Goal: Task Accomplishment & Management: Manage account settings

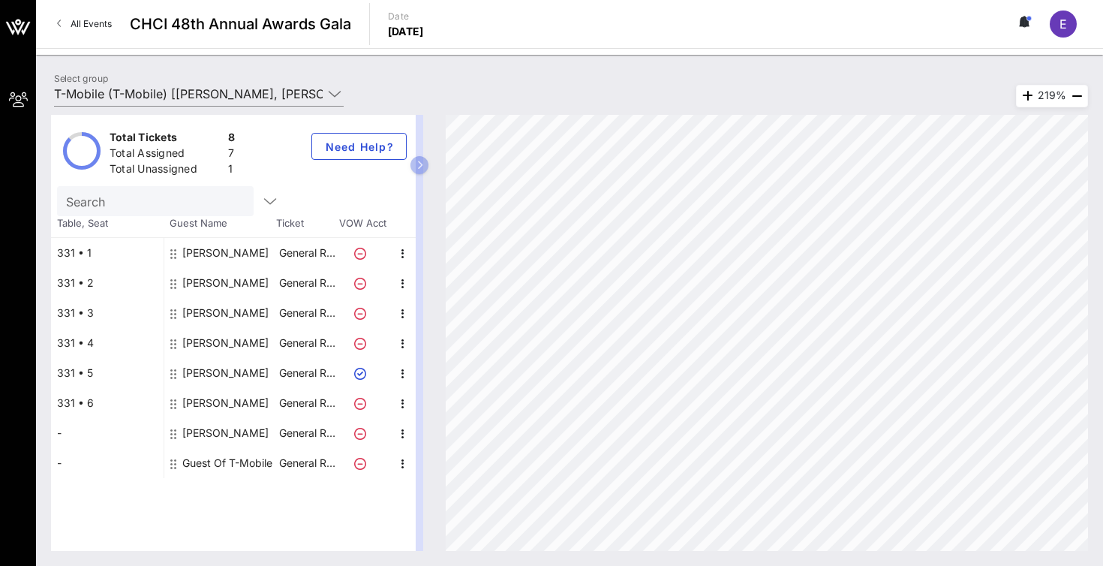
click at [221, 456] on div "Guest Of T-Mobile" at bounding box center [227, 463] width 90 height 30
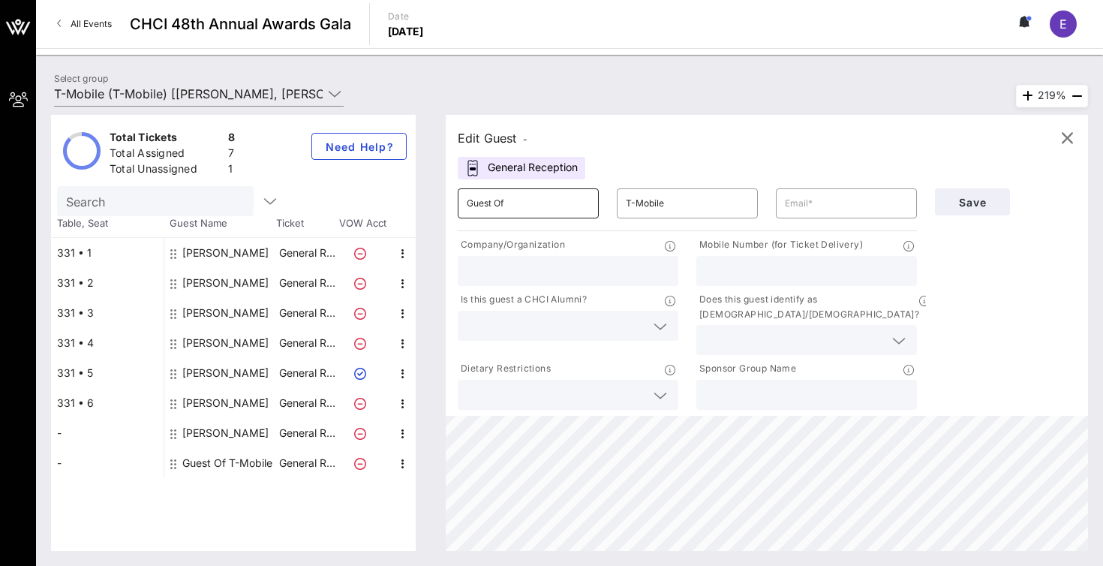
click at [539, 202] on input "Guest Of" at bounding box center [528, 203] width 123 height 24
type input "Blanchi"
type input "Ro"
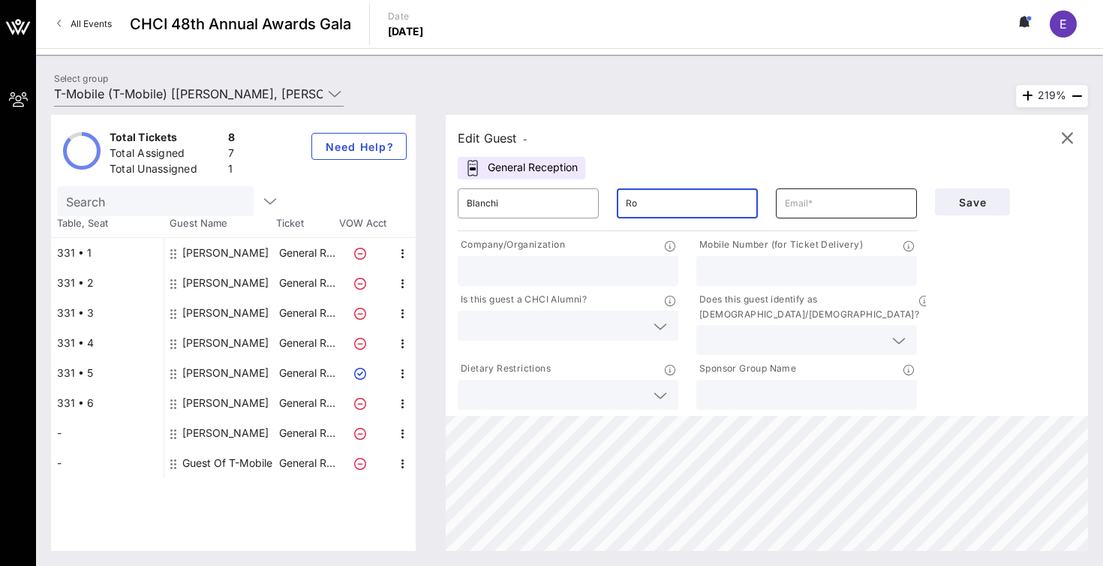
click at [817, 203] on input "text" at bounding box center [846, 203] width 123 height 24
paste input "[EMAIL_ADDRESS][DOMAIN_NAME]"
type input "[EMAIL_ADDRESS][DOMAIN_NAME]"
click at [691, 205] on input "Ro" at bounding box center [687, 203] width 123 height 24
type input "[PERSON_NAME]"
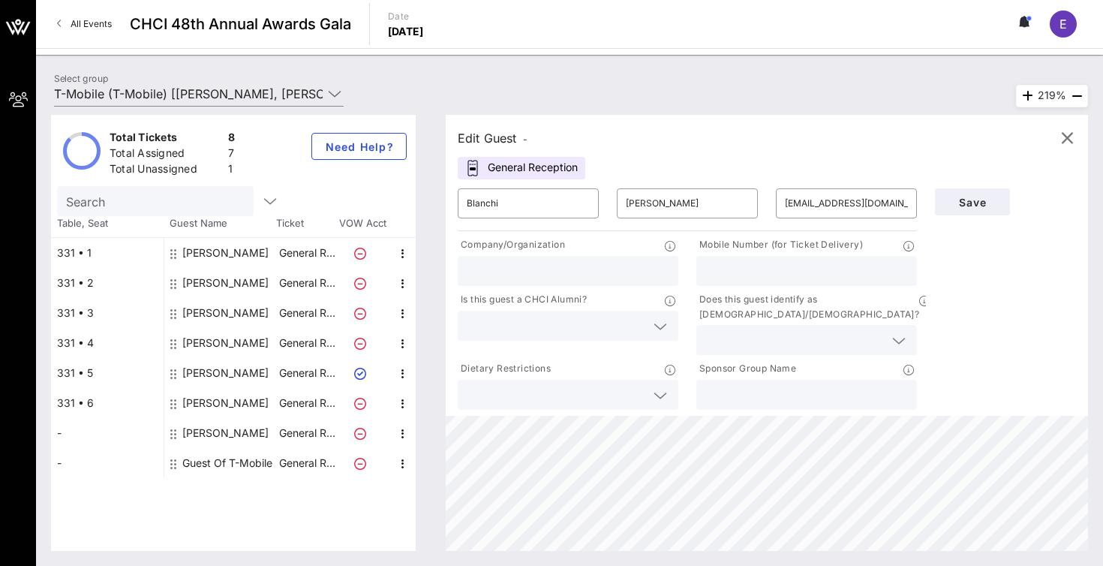
click at [751, 385] on input "text" at bounding box center [806, 395] width 203 height 20
type input "T-Mobile"
click at [766, 266] on input "text" at bounding box center [806, 271] width 203 height 20
type input "6467570422"
click at [967, 203] on span "Save" at bounding box center [972, 202] width 51 height 13
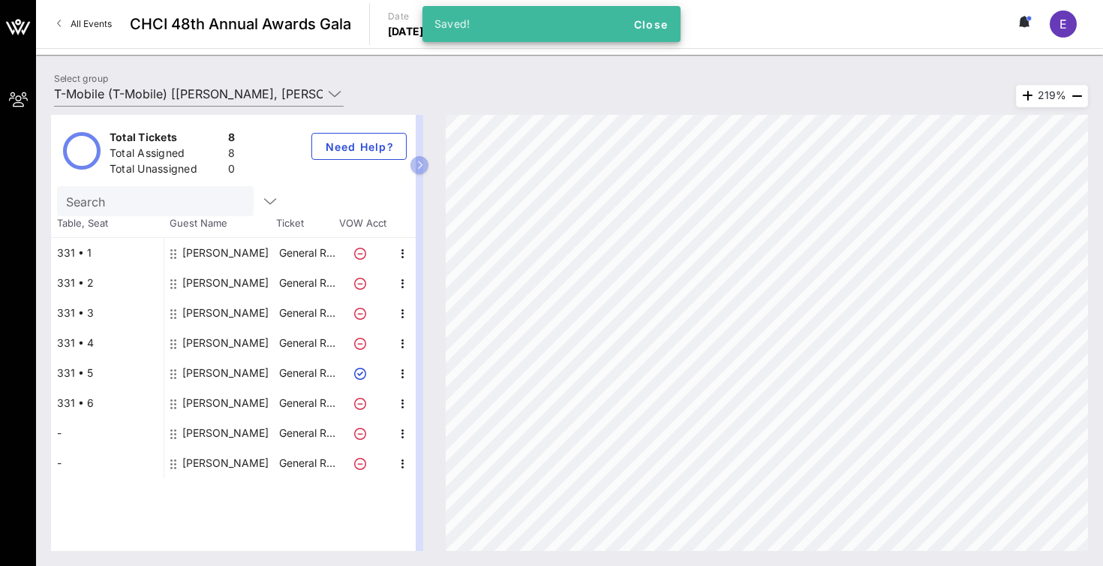
click at [220, 468] on div "[PERSON_NAME]" at bounding box center [225, 463] width 86 height 30
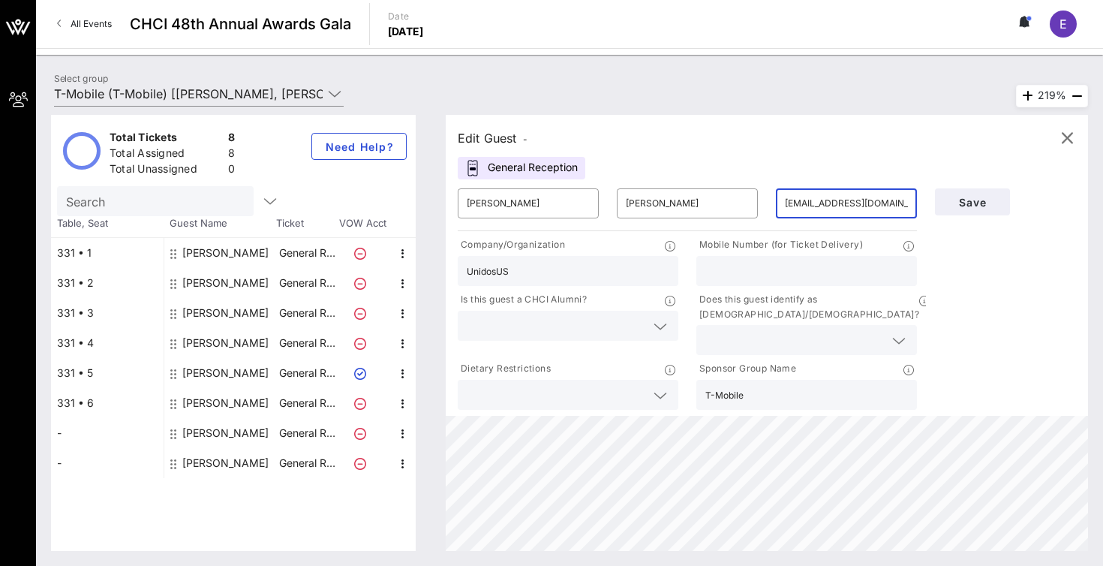
drag, startPoint x: 897, startPoint y: 203, endPoint x: 778, endPoint y: 205, distance: 119.3
click at [778, 205] on div "​ [EMAIL_ADDRESS][DOMAIN_NAME]" at bounding box center [846, 203] width 141 height 30
click at [530, 204] on input "[PERSON_NAME]" at bounding box center [528, 203] width 123 height 24
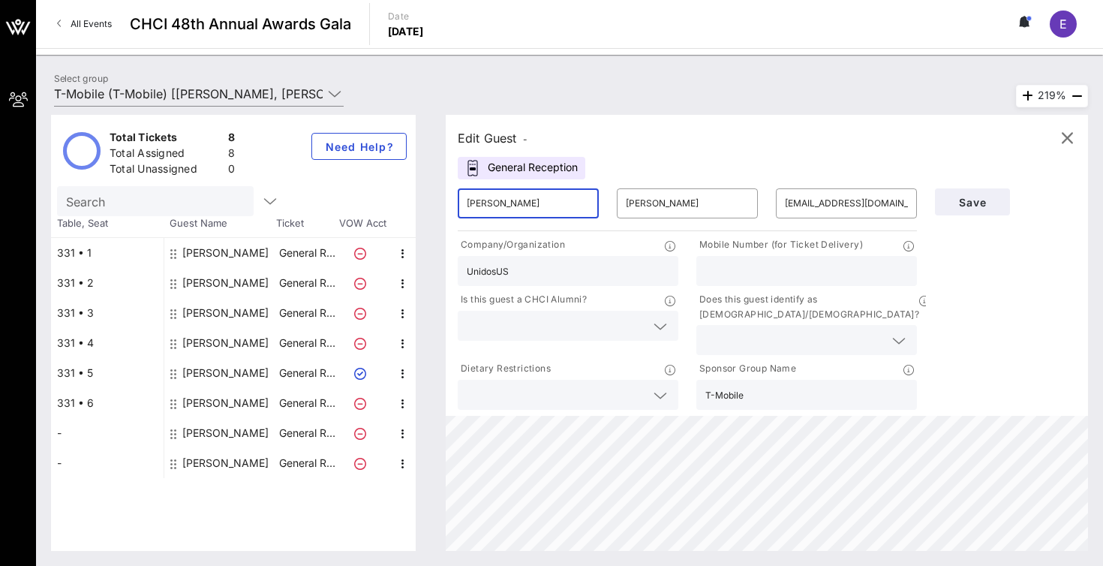
type input "[PERSON_NAME]"
click at [663, 197] on input "[PERSON_NAME]" at bounding box center [687, 203] width 123 height 24
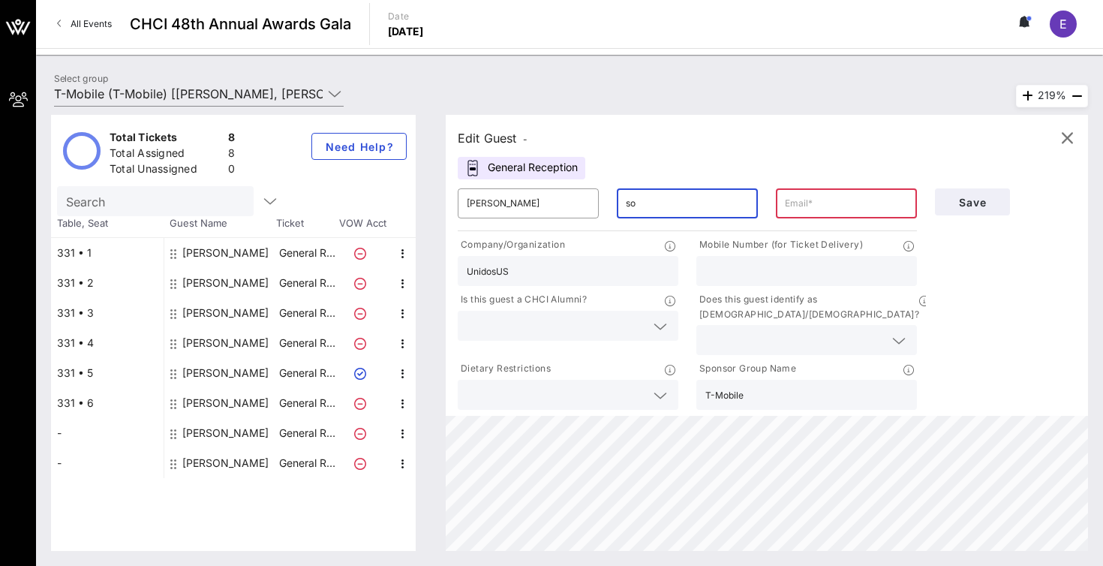
type input "s"
type input "[PERSON_NAME]"
click at [813, 201] on input "text" at bounding box center [846, 203] width 123 height 24
paste input "[EMAIL_ADDRESS][DOMAIN_NAME]"
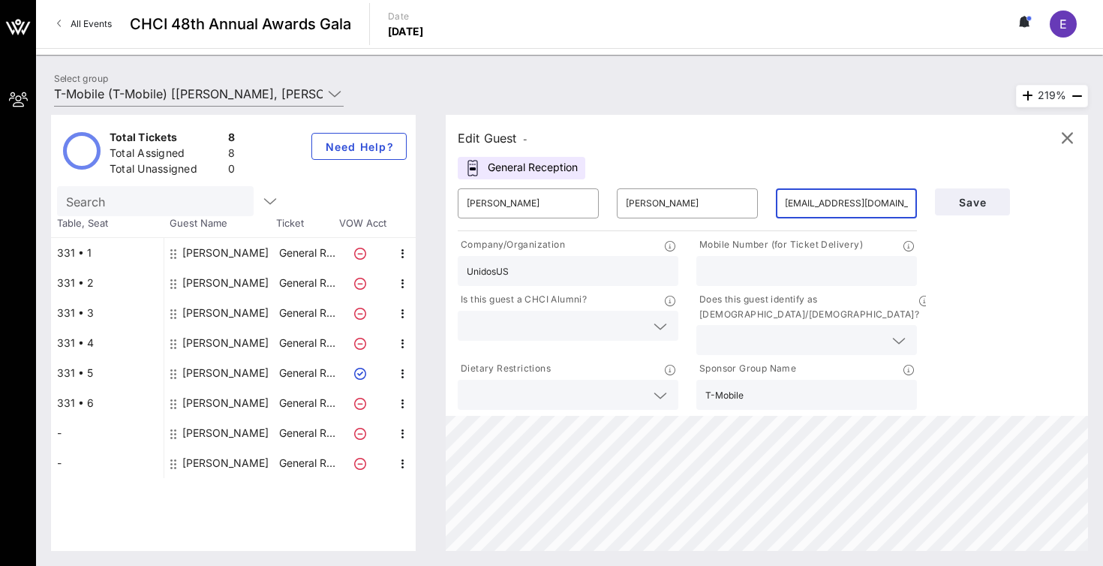
click at [788, 207] on input "[EMAIL_ADDRESS][DOMAIN_NAME]" at bounding box center [846, 203] width 123 height 24
type input "[EMAIL_ADDRESS][DOMAIN_NAME]"
drag, startPoint x: 535, startPoint y: 266, endPoint x: 443, endPoint y: 260, distance: 92.5
click at [443, 260] on div "Edit Guest - General Reception ​ [PERSON_NAME] ​ [PERSON_NAME] ​ [EMAIL_ADDRESS…" at bounding box center [759, 333] width 657 height 436
click at [783, 385] on input "T-Mobile" at bounding box center [806, 395] width 203 height 20
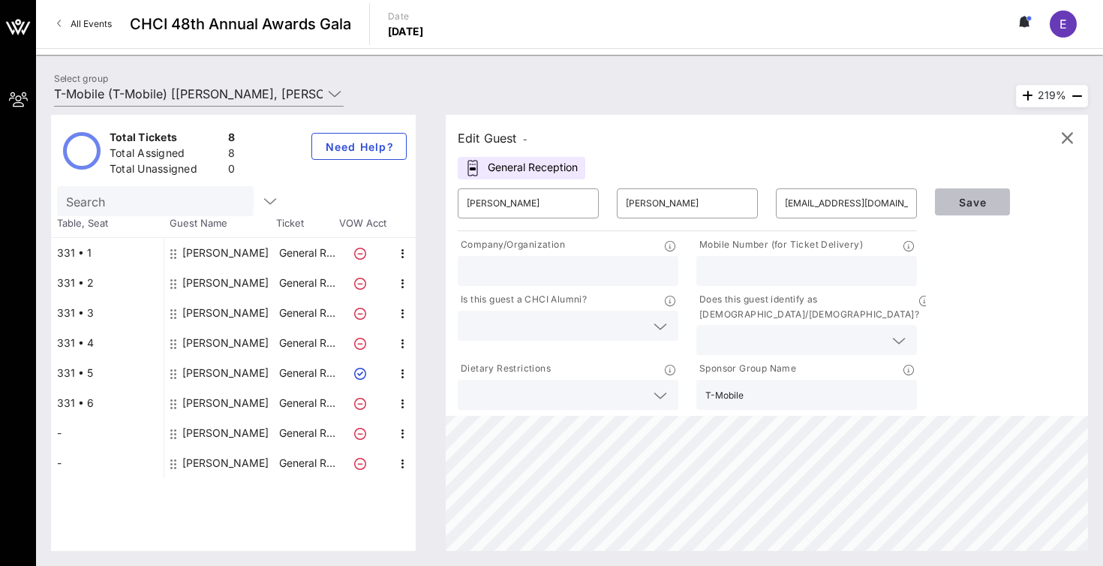
click at [978, 200] on span "Save" at bounding box center [972, 202] width 51 height 13
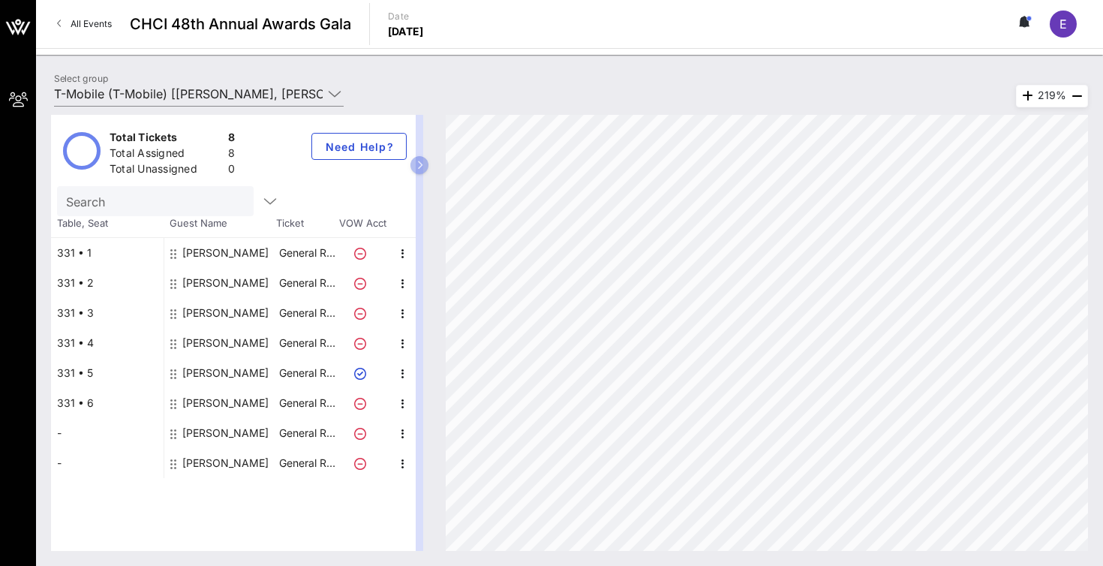
click at [221, 401] on div "[PERSON_NAME]" at bounding box center [225, 403] width 86 height 30
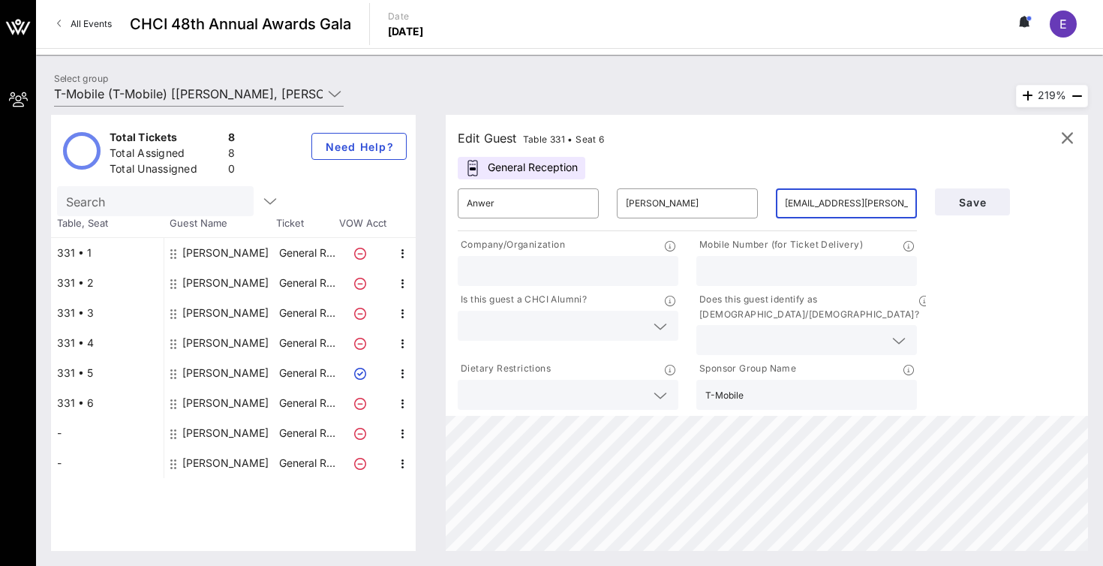
drag, startPoint x: 891, startPoint y: 204, endPoint x: 783, endPoint y: 200, distance: 107.4
click at [783, 200] on div "​ [EMAIL_ADDRESS][PERSON_NAME][DOMAIN_NAME]" at bounding box center [846, 203] width 141 height 30
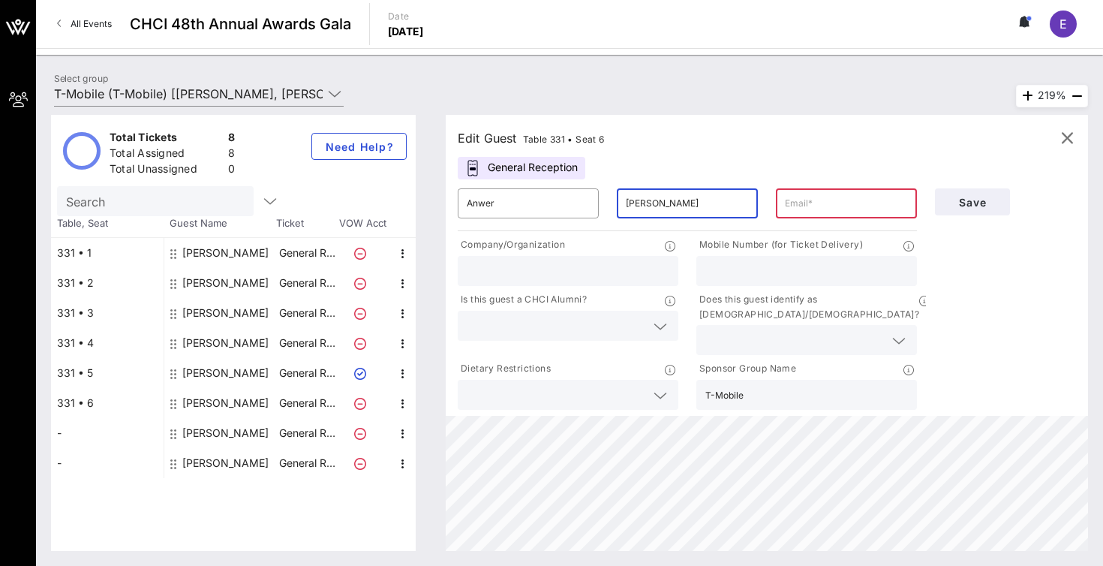
drag, startPoint x: 695, startPoint y: 208, endPoint x: 612, endPoint y: 209, distance: 82.5
click at [612, 209] on div "​ [PERSON_NAME]" at bounding box center [687, 203] width 159 height 48
drag, startPoint x: 552, startPoint y: 190, endPoint x: 460, endPoint y: 211, distance: 94.7
click at [460, 211] on div "​ Anwer" at bounding box center [528, 203] width 141 height 30
click at [513, 206] on input "Anwer" at bounding box center [528, 203] width 123 height 24
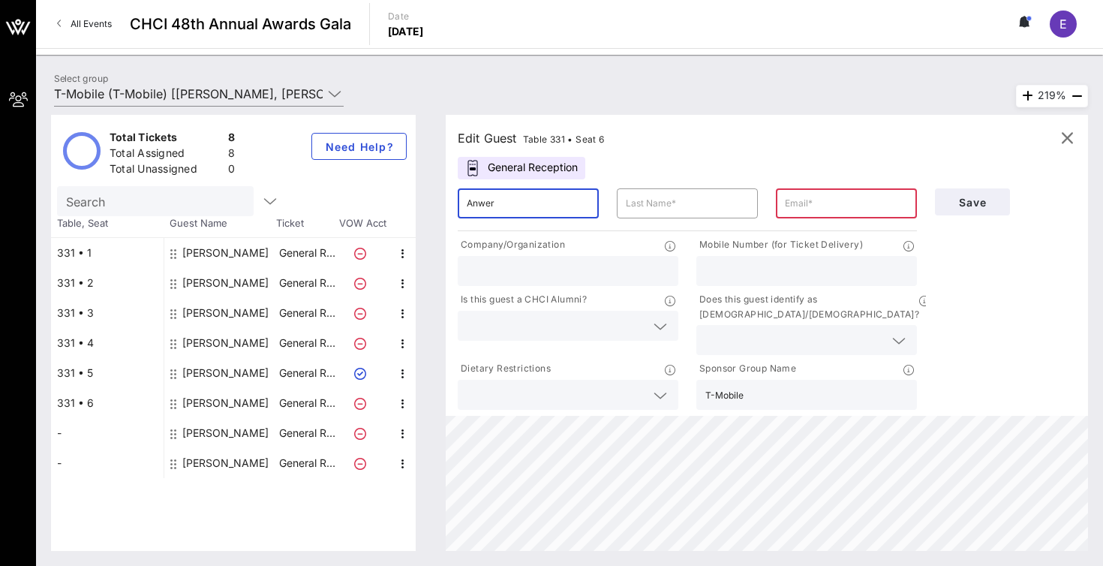
click at [513, 206] on input "Anwer" at bounding box center [528, 203] width 123 height 24
click at [966, 192] on button "Save" at bounding box center [972, 201] width 75 height 27
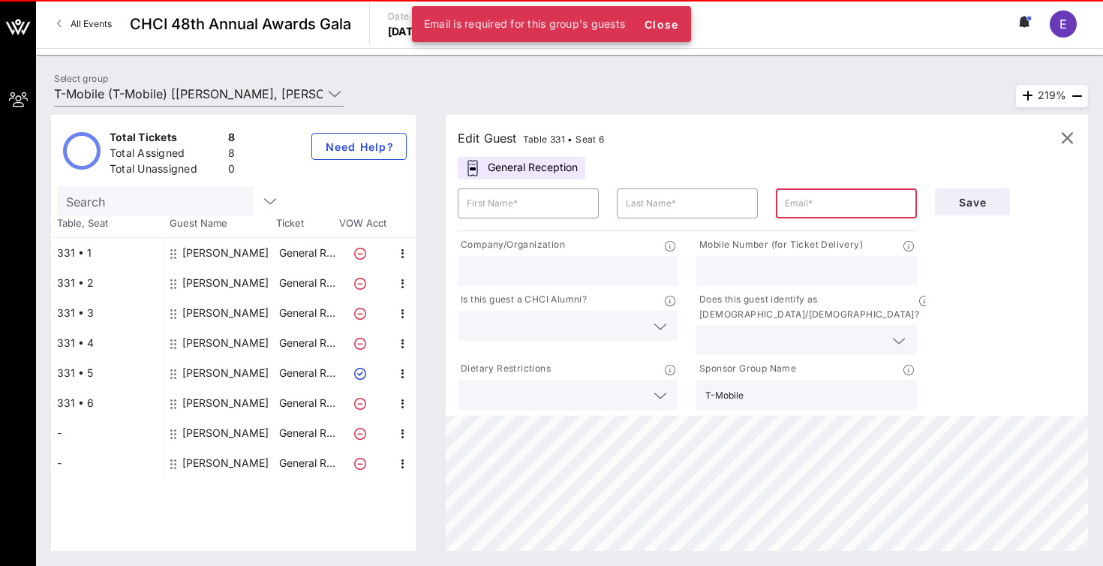
click at [858, 139] on div "Edit Guest Table 331 • Seat 6" at bounding box center [767, 138] width 618 height 23
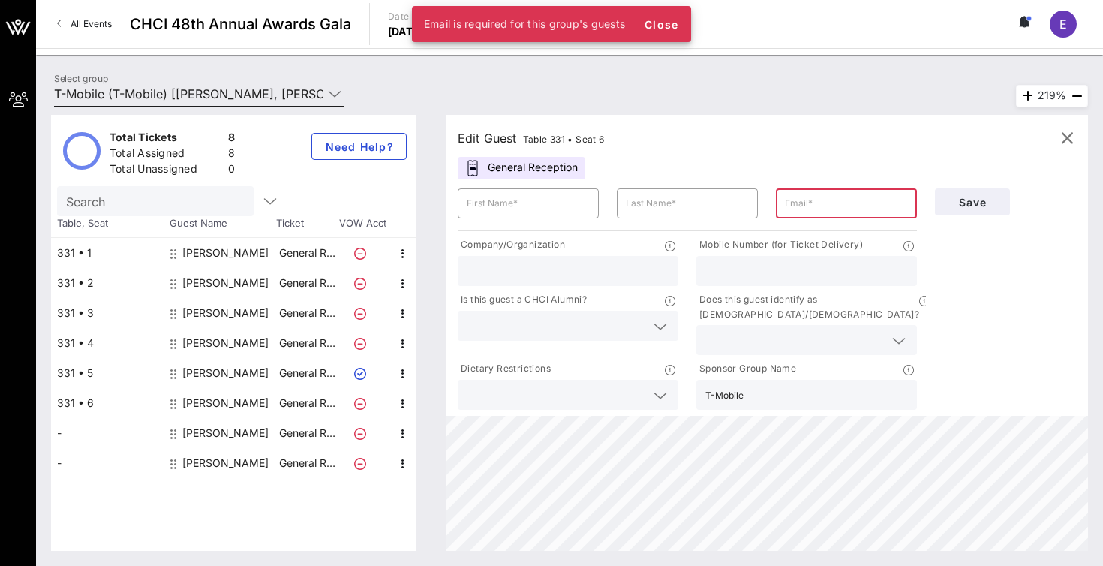
click at [273, 92] on input "T-Mobile (T-Mobile) [[PERSON_NAME], [PERSON_NAME][EMAIL_ADDRESS][PERSON_NAME][D…" at bounding box center [188, 94] width 269 height 24
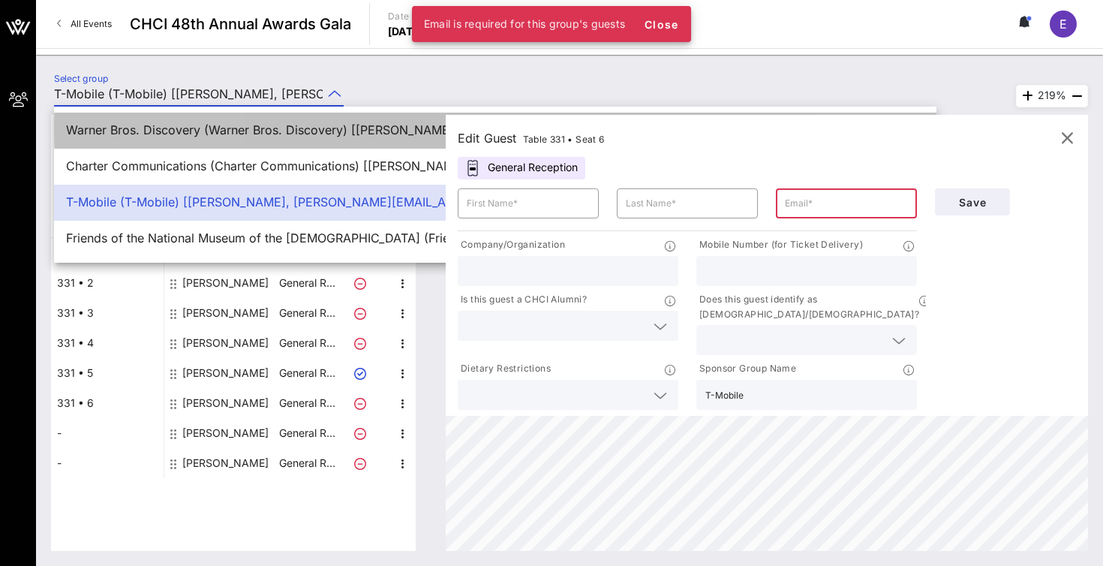
click at [247, 132] on div "Warner Bros. Discovery (Warner Bros. Discovery) [[PERSON_NAME], [PERSON_NAME][E…" at bounding box center [495, 130] width 858 height 14
type input "Warner Bros. Discovery (Warner Bros. Discovery) [[PERSON_NAME], [PERSON_NAME][E…"
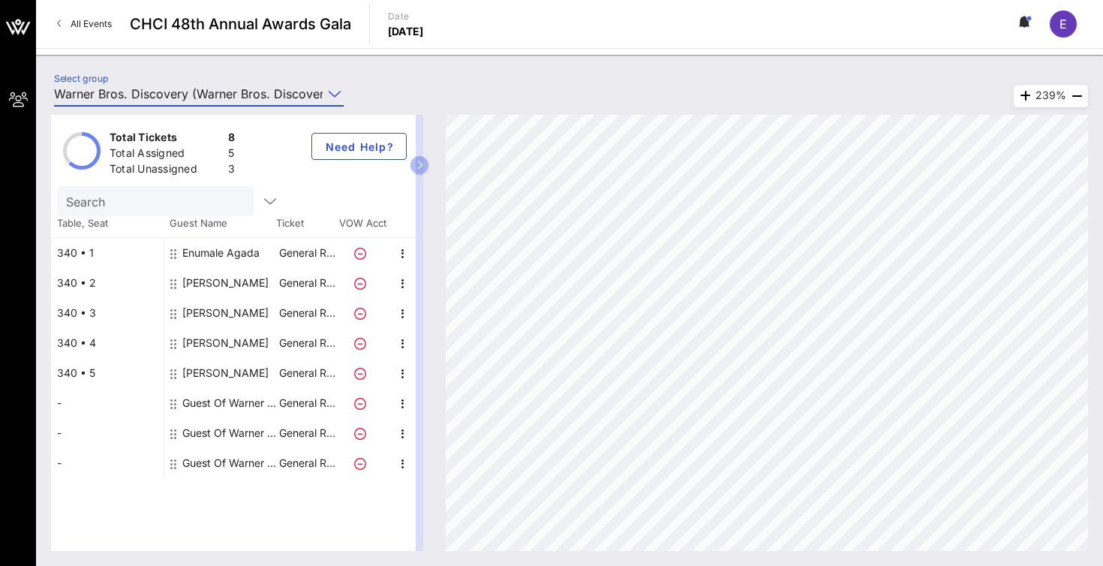
click at [221, 403] on div "Guest Of Warner Bros. Discovery" at bounding box center [229, 403] width 95 height 30
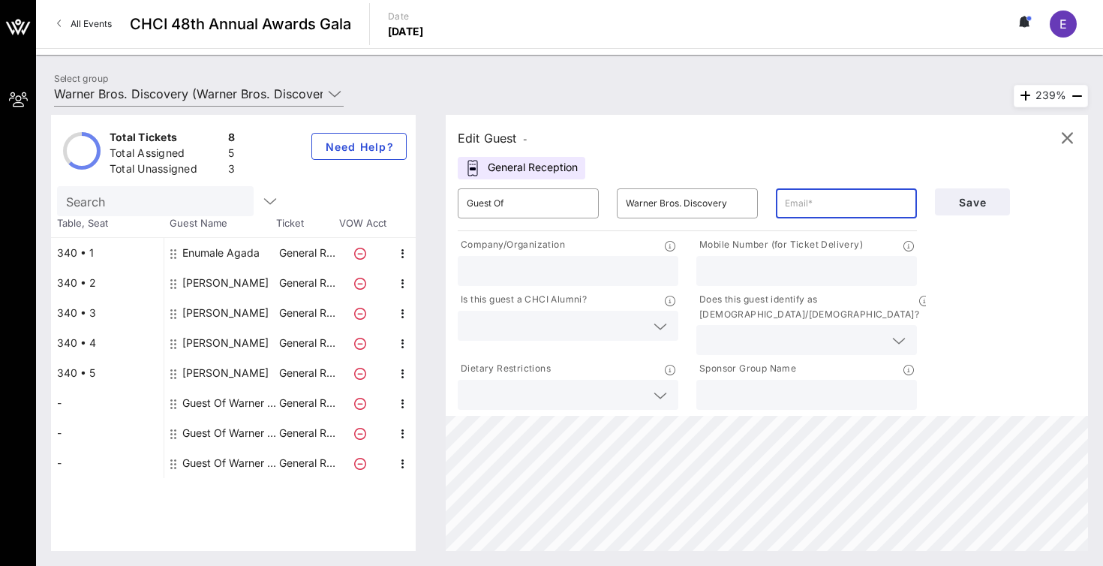
click at [805, 210] on input "text" at bounding box center [846, 203] width 123 height 24
paste input "[EMAIL_ADDRESS][PERSON_NAME][DOMAIN_NAME]"
type input "[EMAIL_ADDRESS][PERSON_NAME][DOMAIN_NAME]"
drag, startPoint x: 735, startPoint y: 201, endPoint x: 590, endPoint y: 196, distance: 144.9
click at [590, 196] on div "​ Guest Of ​ Warner Bros. Discovery ​ [EMAIL_ADDRESS][PERSON_NAME][DOMAIN_NAME]" at bounding box center [687, 203] width 477 height 48
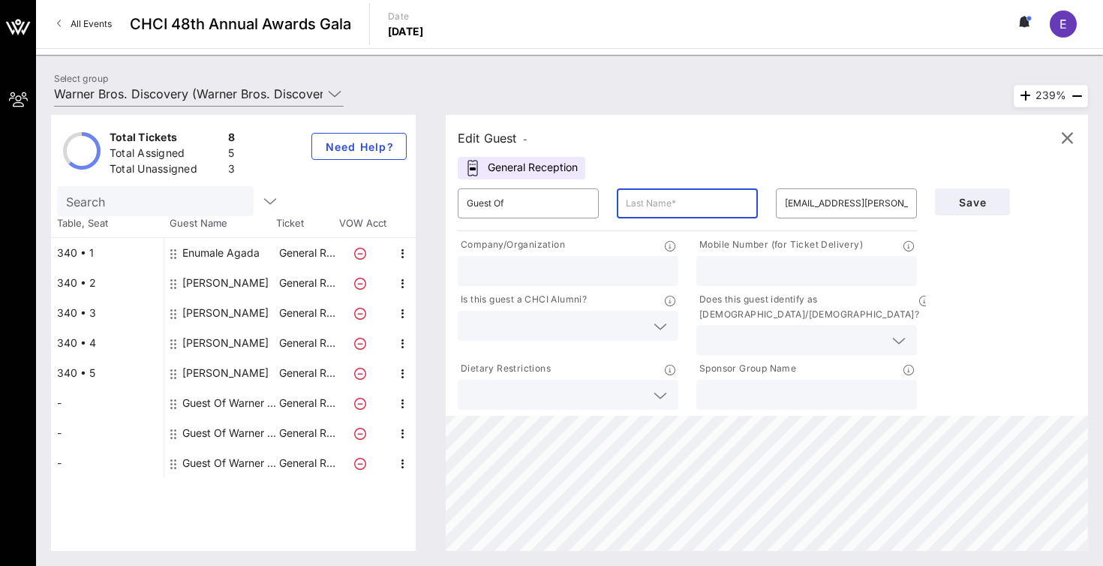
click at [747, 385] on input "text" at bounding box center [806, 395] width 203 height 20
paste input "Warner Bros. Discovery"
type input "Warner Bros. Discovery"
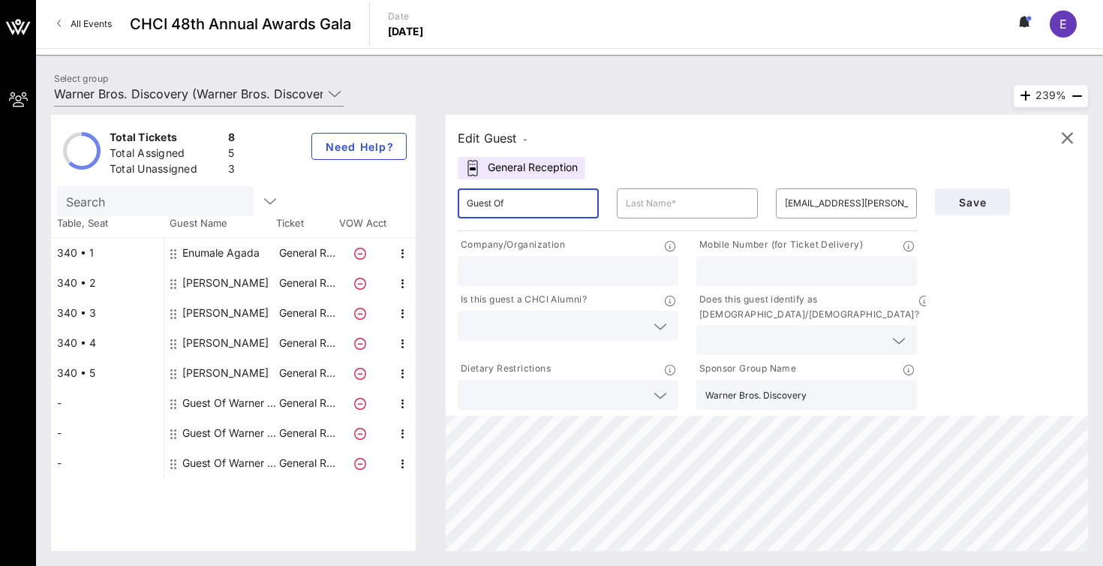
click at [512, 203] on input "Guest Of" at bounding box center [528, 203] width 123 height 24
type input "Anwer"
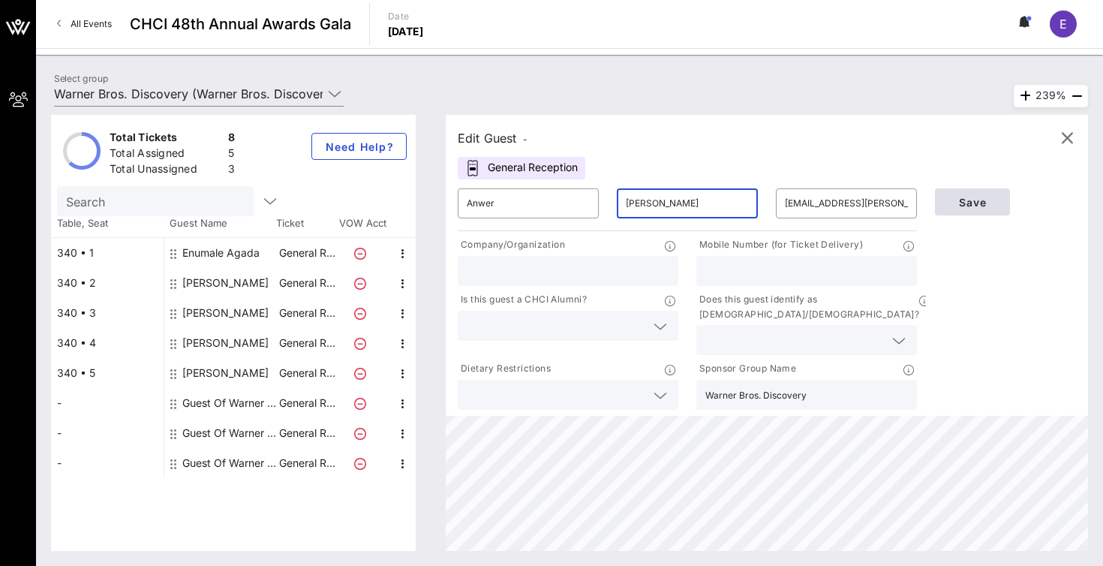
type input "[PERSON_NAME]"
click at [973, 206] on span "Save" at bounding box center [972, 202] width 51 height 13
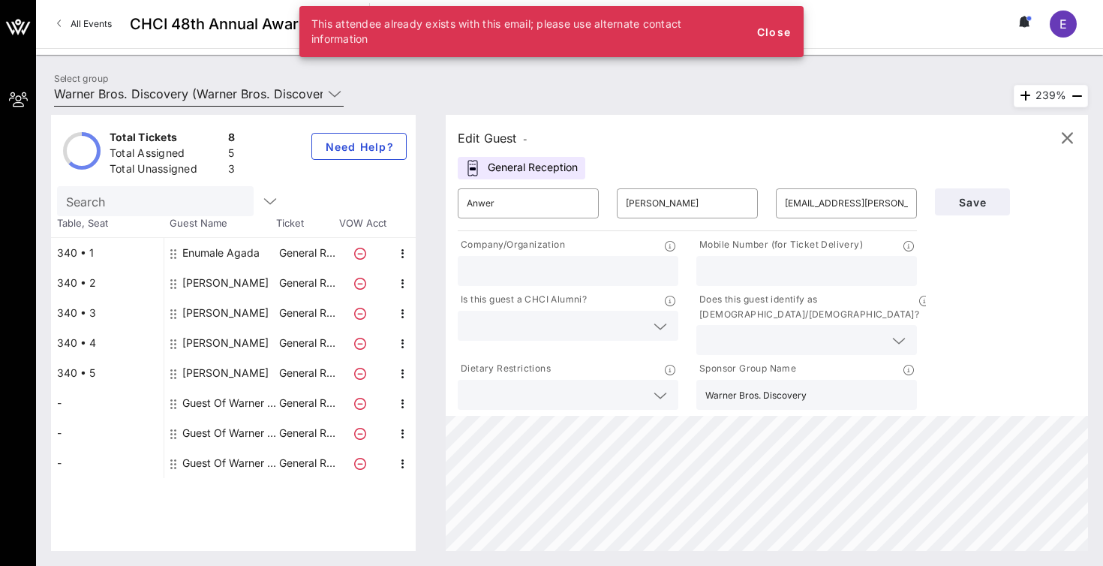
click at [230, 81] on div "Select group Warner Bros. Discovery (Warner Bros. Discovery) [[PERSON_NAME], [P…" at bounding box center [199, 98] width 308 height 50
click at [230, 88] on input "Warner Bros. Discovery (Warner Bros. Discovery) [[PERSON_NAME], [PERSON_NAME][E…" at bounding box center [188, 94] width 269 height 24
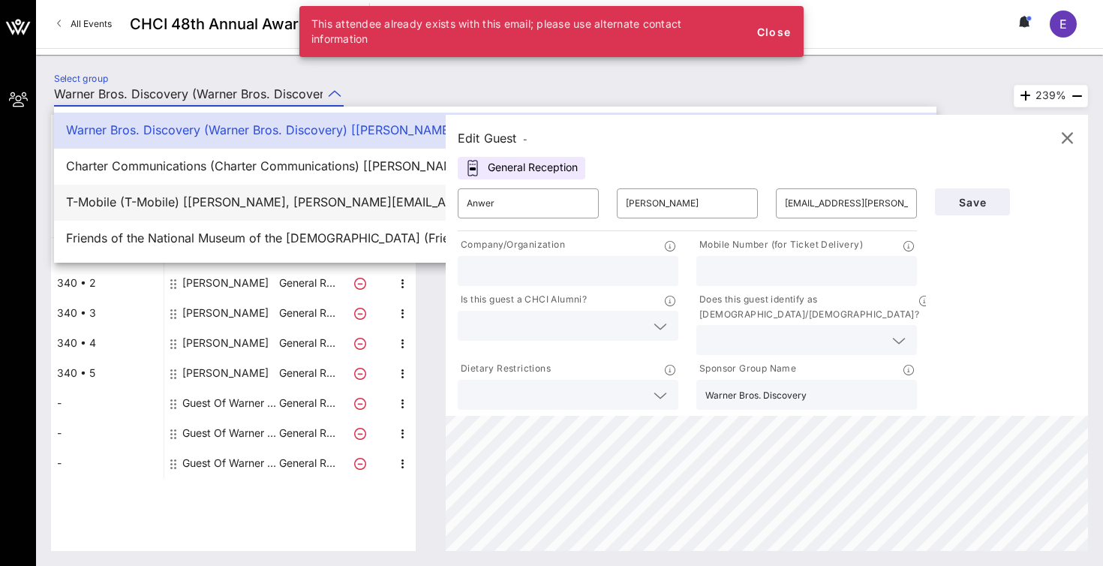
click at [143, 196] on div "T-Mobile (T-Mobile) [[PERSON_NAME], [PERSON_NAME][EMAIL_ADDRESS][PERSON_NAME][D…" at bounding box center [495, 202] width 858 height 14
type input "T-Mobile (T-Mobile) [[PERSON_NAME], [PERSON_NAME][EMAIL_ADDRESS][PERSON_NAME][D…"
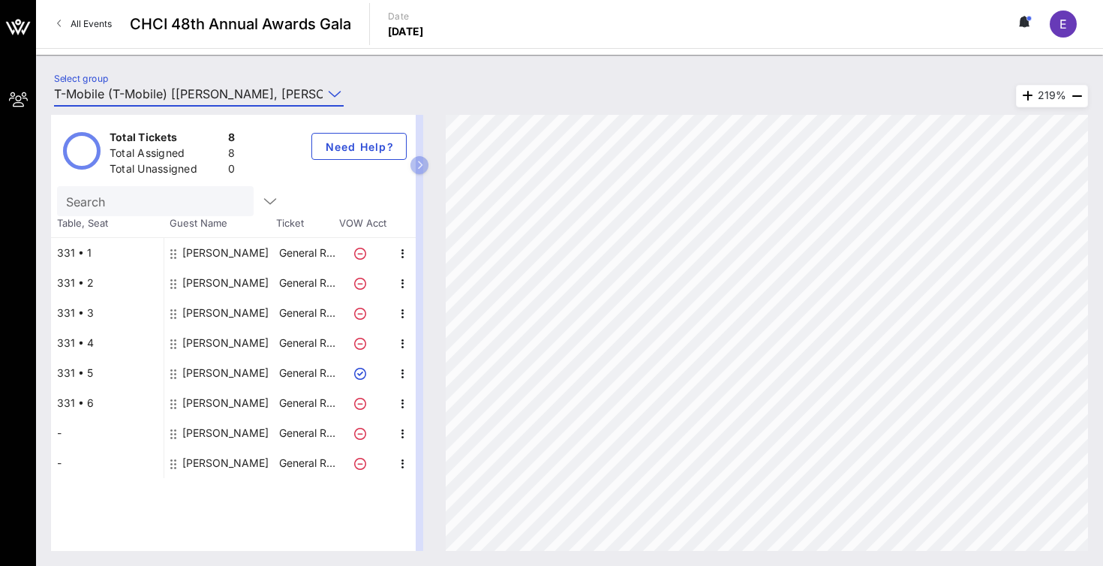
click at [227, 404] on div "[PERSON_NAME]" at bounding box center [225, 403] width 86 height 30
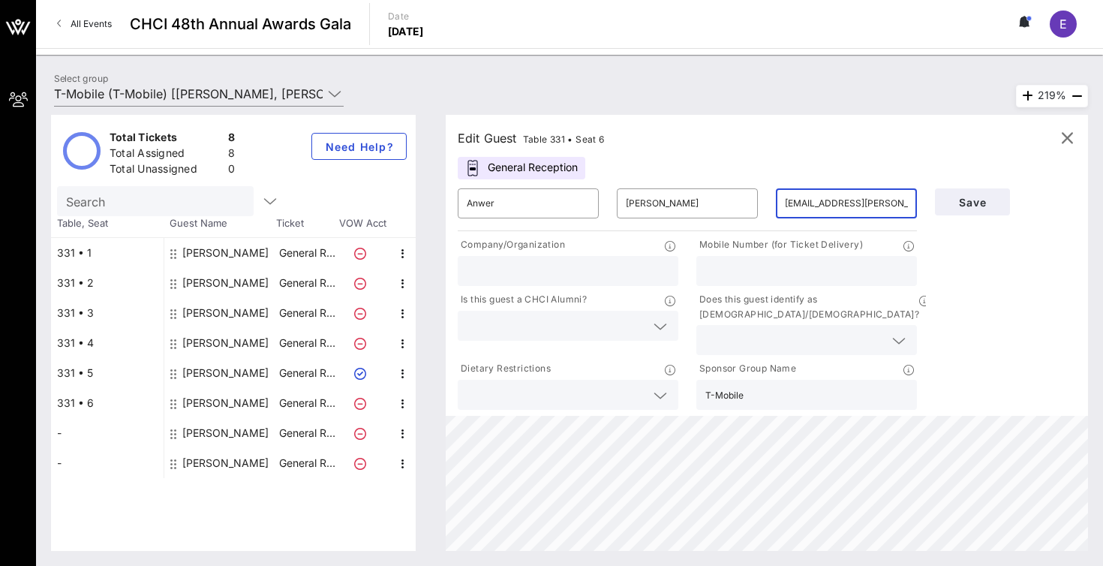
drag, startPoint x: 897, startPoint y: 202, endPoint x: 770, endPoint y: 209, distance: 127.0
click at [770, 209] on div "​ [EMAIL_ADDRESS][PERSON_NAME][DOMAIN_NAME]" at bounding box center [846, 203] width 159 height 48
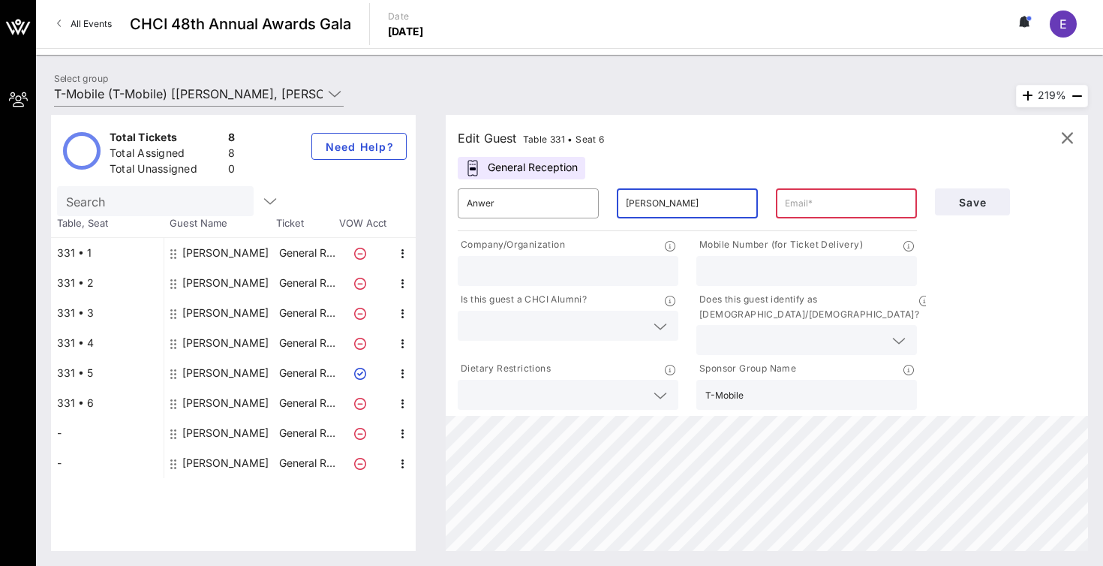
drag, startPoint x: 685, startPoint y: 197, endPoint x: 613, endPoint y: 197, distance: 72.0
click at [613, 197] on div "​ [PERSON_NAME]" at bounding box center [687, 203] width 159 height 48
drag, startPoint x: 529, startPoint y: 199, endPoint x: 458, endPoint y: 193, distance: 71.5
click at [458, 192] on div "​ Anwer" at bounding box center [528, 203] width 141 height 30
click at [907, 120] on div "Edit Guest Table 331 • Seat 6 General Reception ​ ​ ​ Company/Organization Mobi…" at bounding box center [767, 265] width 642 height 301
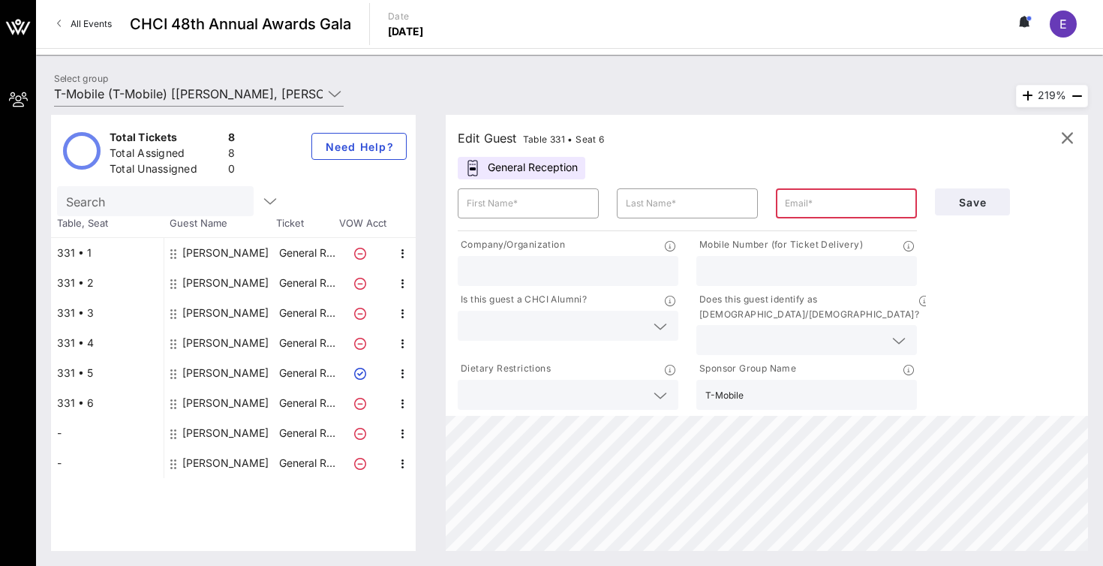
click at [882, 180] on div "​" at bounding box center [846, 203] width 159 height 48
click at [952, 215] on button "Save" at bounding box center [972, 201] width 75 height 27
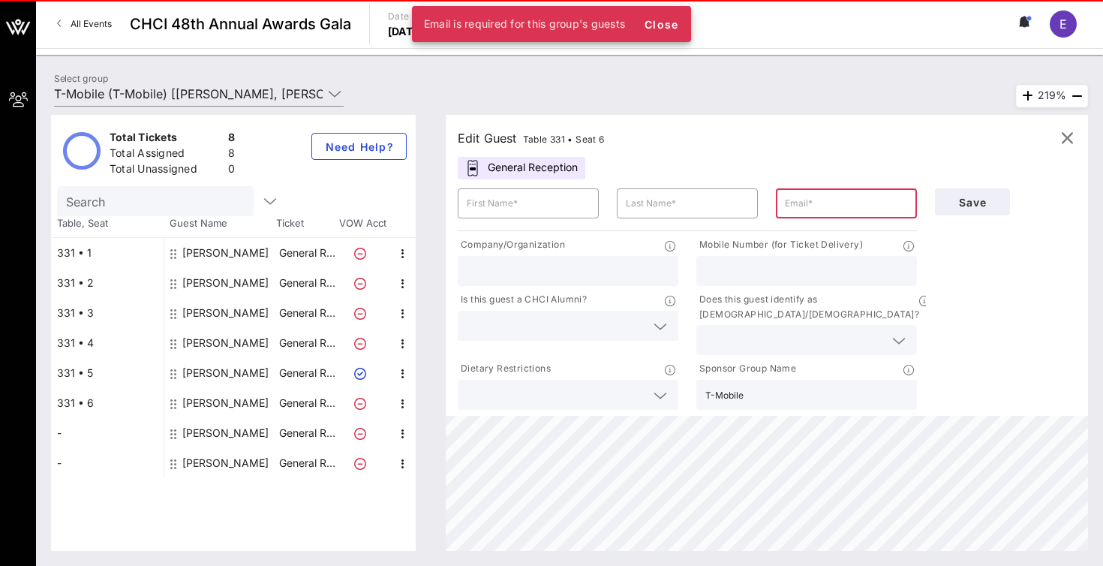
click at [960, 222] on div "Save" at bounding box center [1005, 201] width 159 height 45
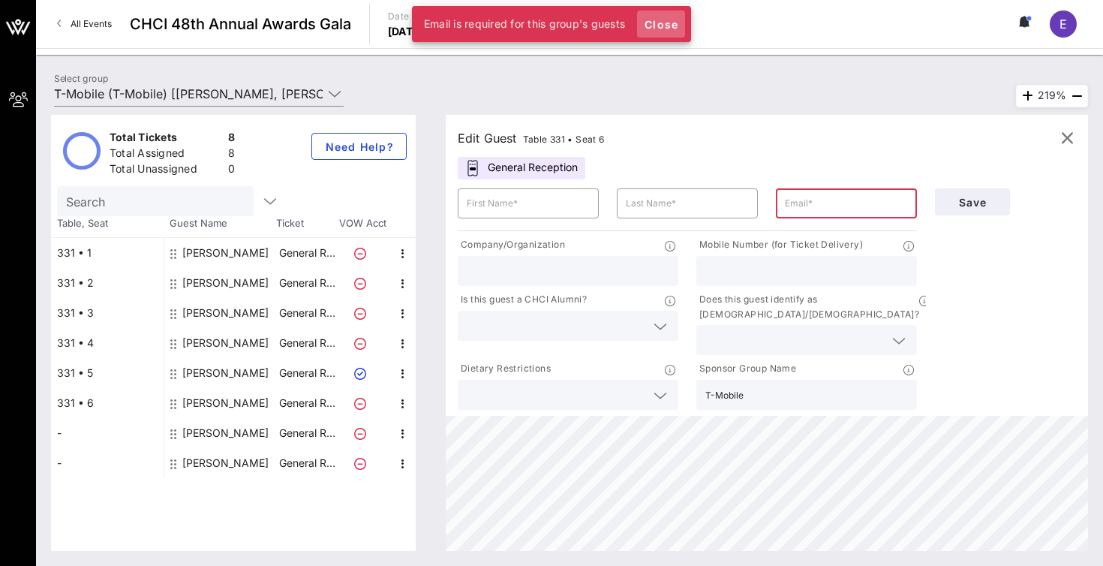
click at [670, 24] on span "Close" at bounding box center [661, 24] width 36 height 13
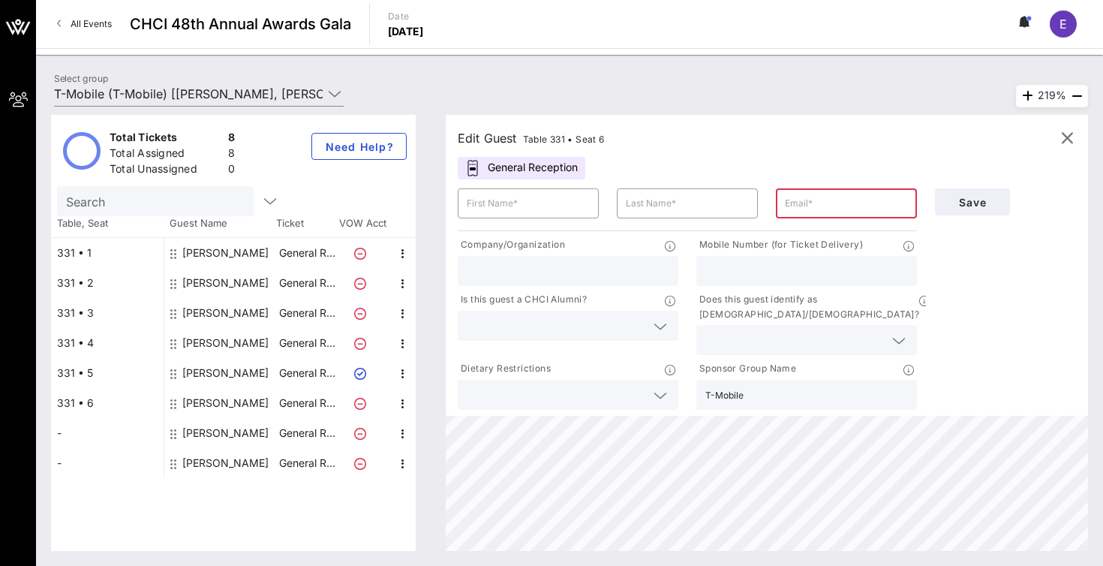
click at [361, 403] on icon at bounding box center [360, 404] width 12 height 12
click at [1072, 141] on icon "button" at bounding box center [1067, 138] width 18 height 18
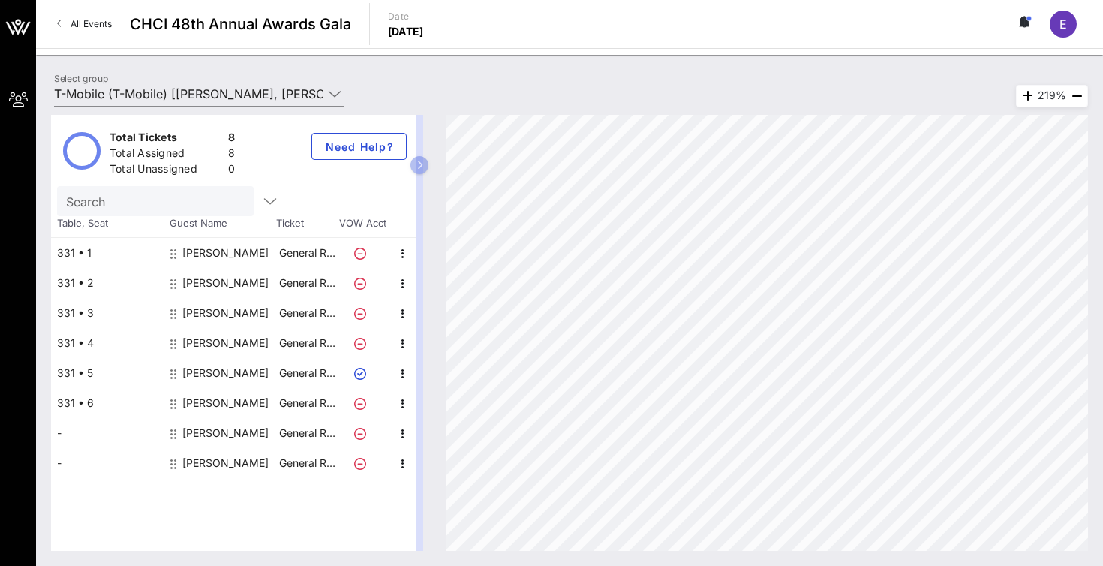
click at [359, 404] on icon at bounding box center [360, 404] width 12 height 12
click at [401, 403] on icon "button" at bounding box center [403, 404] width 18 height 18
click at [437, 442] on div "Delete" at bounding box center [440, 438] width 30 height 12
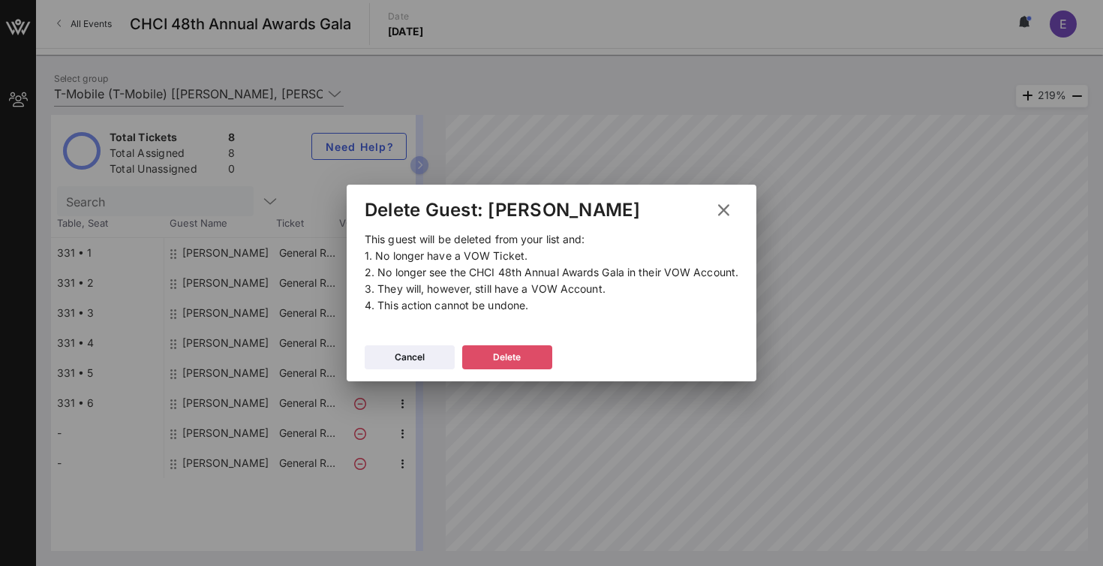
click at [504, 357] on icon at bounding box center [508, 356] width 14 height 13
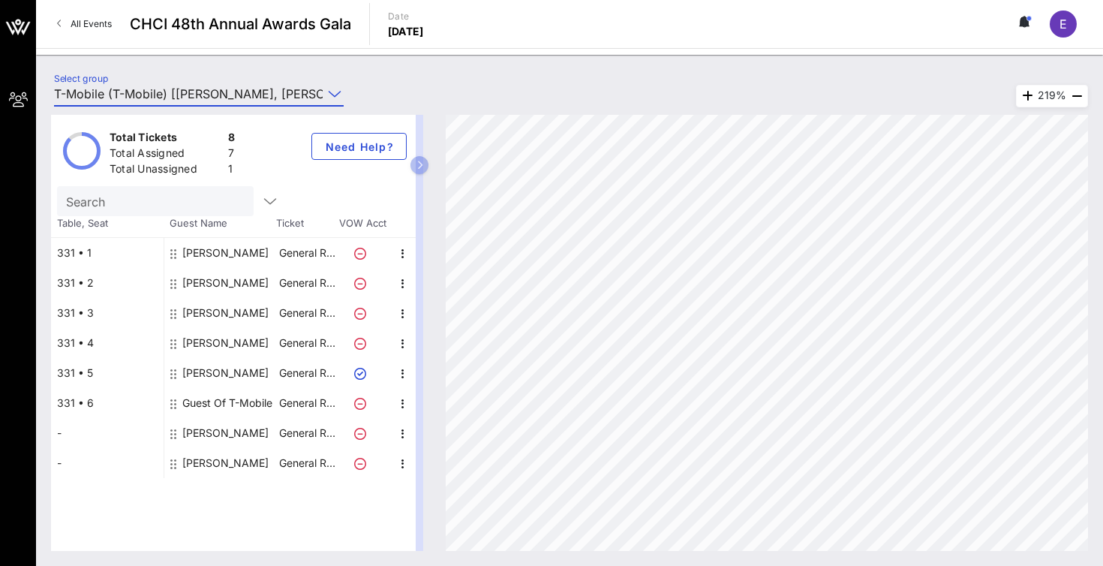
click at [209, 87] on input "T-Mobile (T-Mobile) [[PERSON_NAME], [PERSON_NAME][EMAIL_ADDRESS][PERSON_NAME][D…" at bounding box center [188, 94] width 269 height 24
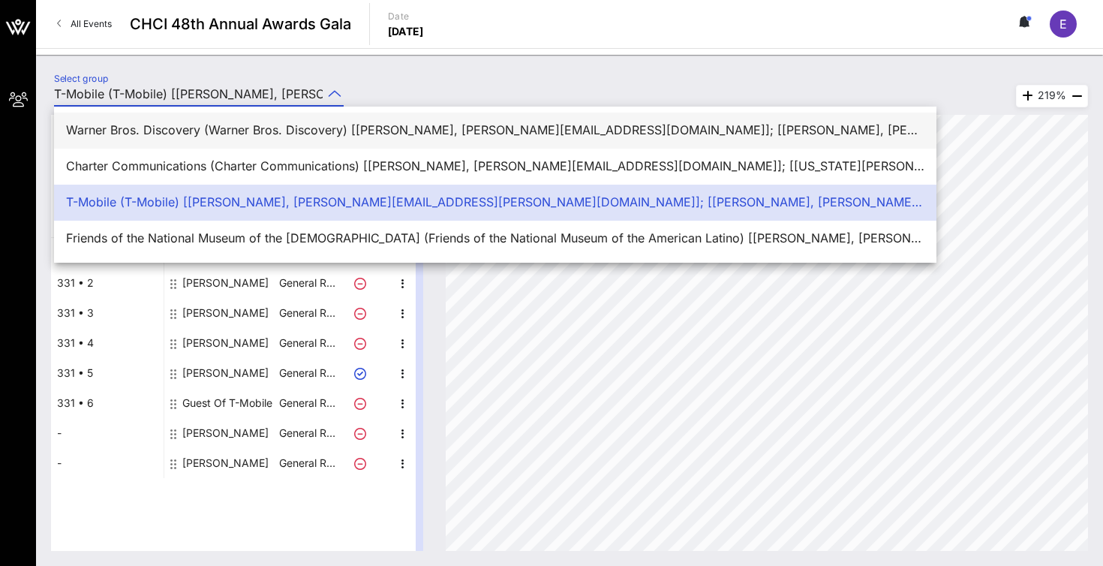
click at [200, 132] on div "Warner Bros. Discovery (Warner Bros. Discovery) [[PERSON_NAME], [PERSON_NAME][E…" at bounding box center [495, 130] width 858 height 14
type input "Warner Bros. Discovery (Warner Bros. Discovery) [[PERSON_NAME], [PERSON_NAME][E…"
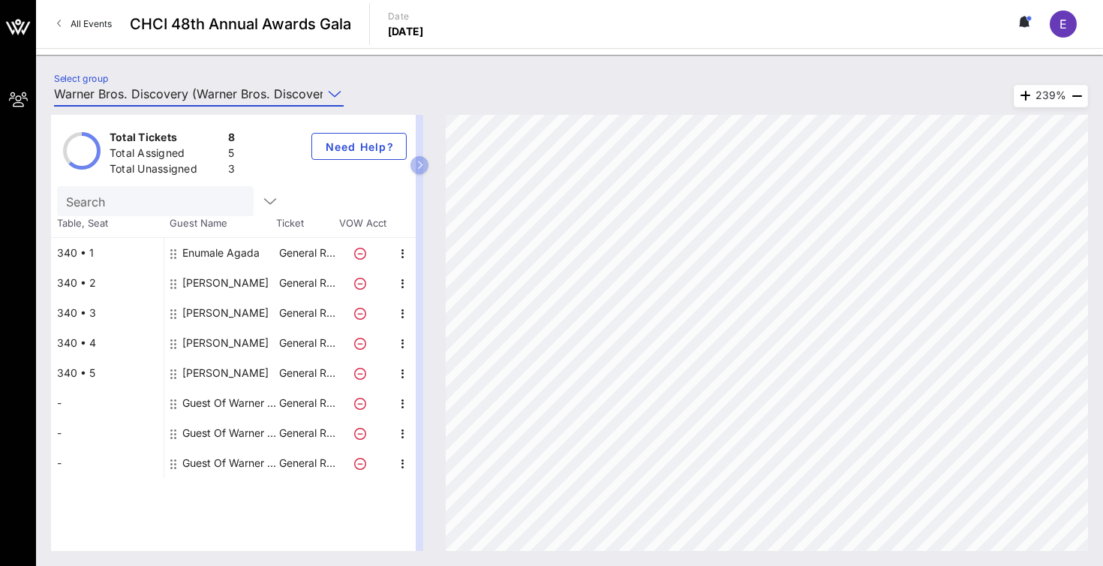
click at [203, 407] on div "Guest Of Warner Bros. Discovery" at bounding box center [229, 403] width 95 height 30
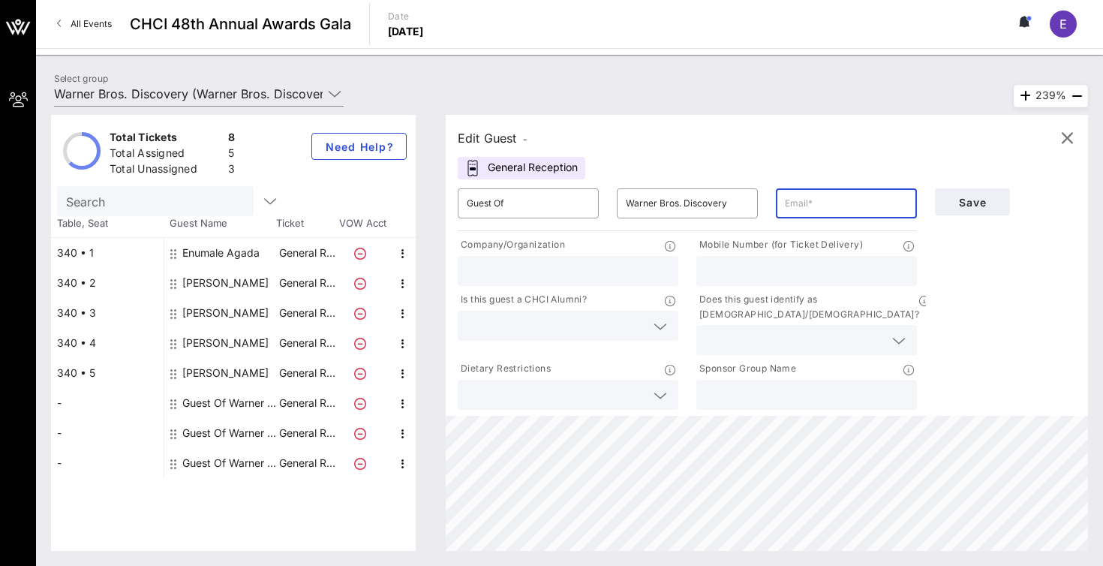
click at [813, 206] on input "text" at bounding box center [846, 203] width 123 height 24
paste input "Warner Bros. Discovery"
type input "Warner Bros. Discovery"
drag, startPoint x: 898, startPoint y: 210, endPoint x: 750, endPoint y: 203, distance: 148.7
click at [750, 203] on div "​ Guest Of ​ Warner Bros. Discovery ​ Warner Bros. Discovery" at bounding box center [687, 203] width 477 height 48
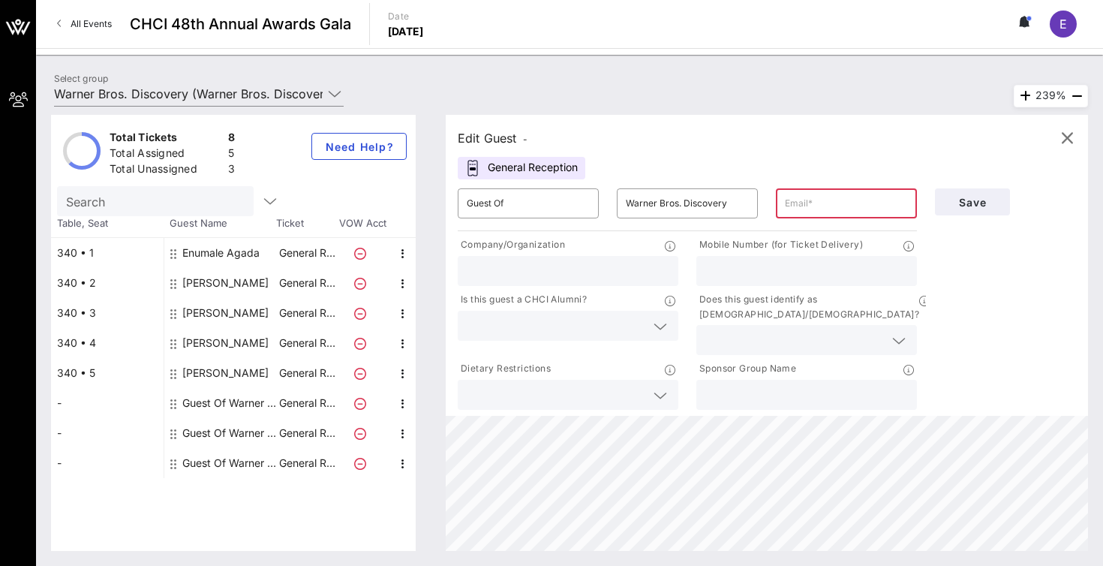
click at [747, 385] on input "text" at bounding box center [806, 395] width 203 height 20
paste input "Warner Bros. Discovery"
type input "Warner Bros. Discovery"
click at [735, 204] on input "Warner Bros. Discovery" at bounding box center [687, 203] width 123 height 24
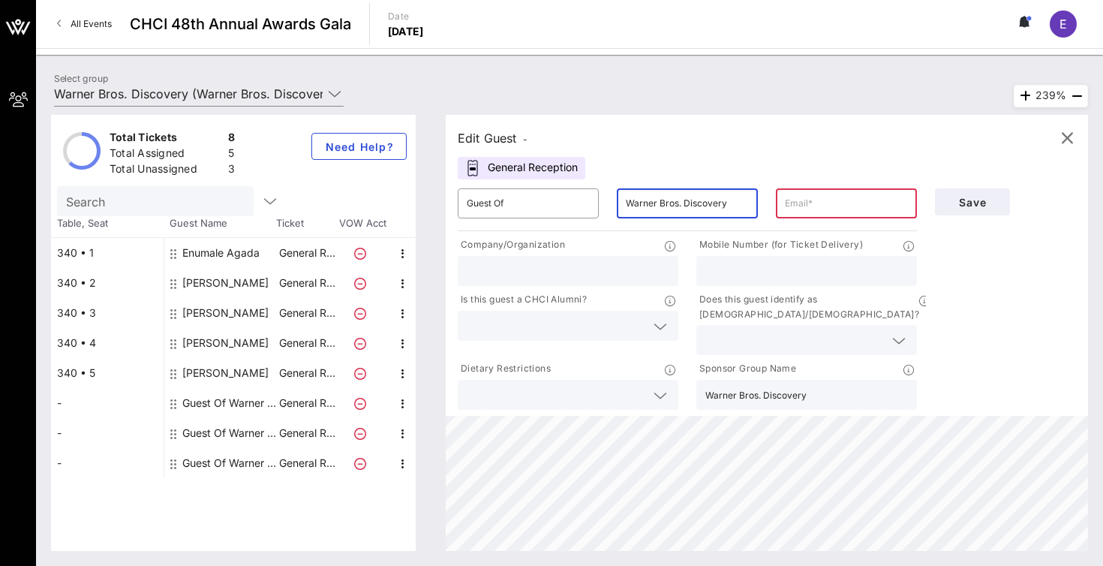
click at [735, 204] on input "Warner Bros. Discovery" at bounding box center [687, 203] width 123 height 24
click at [510, 201] on input "Guest Of" at bounding box center [528, 203] width 123 height 24
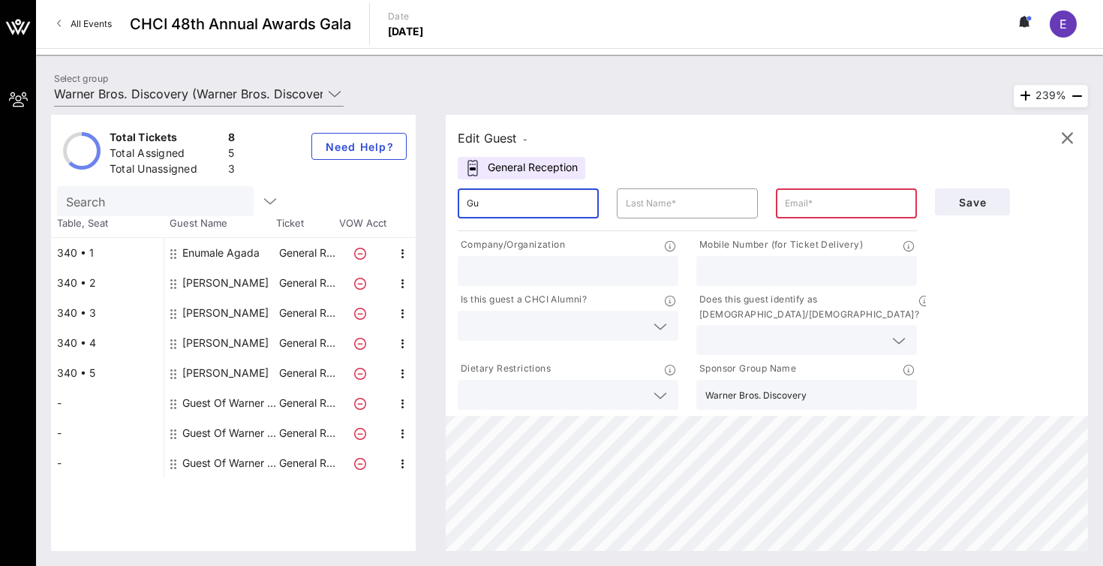
type input "G"
type input "Anwer"
type input "[PERSON_NAME]"
paste input "[EMAIL_ADDRESS][PERSON_NAME][DOMAIN_NAME]"
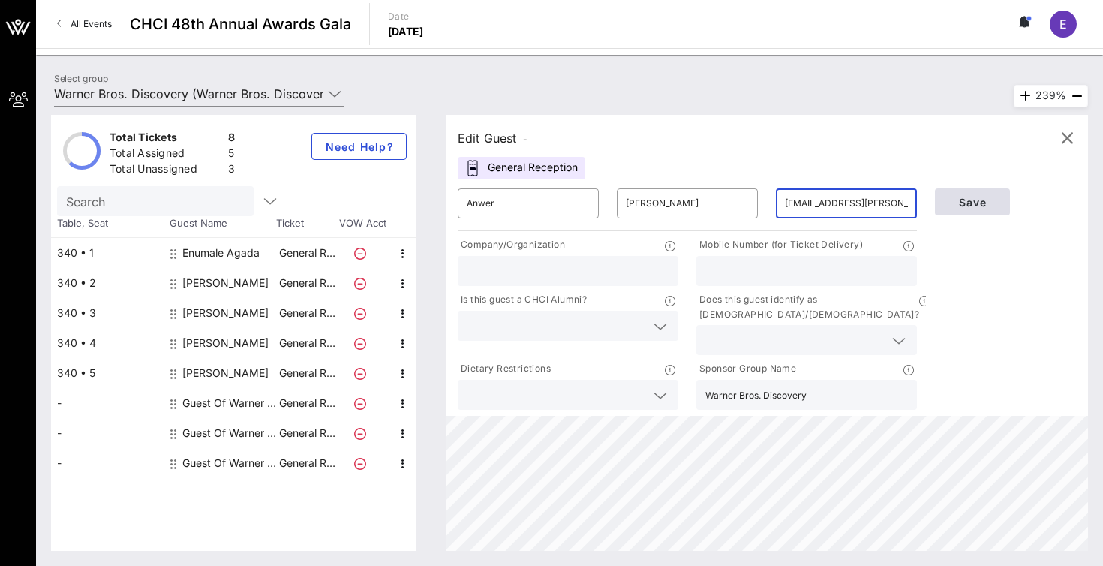
type input "[EMAIL_ADDRESS][PERSON_NAME][DOMAIN_NAME]"
click at [982, 197] on span "Save" at bounding box center [972, 202] width 51 height 13
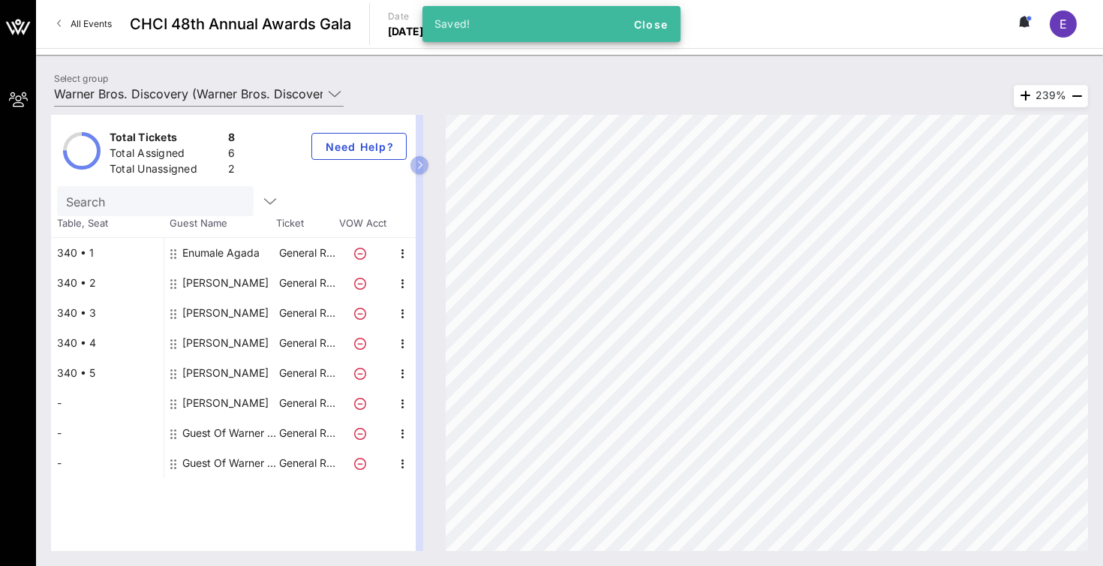
click at [212, 434] on div "Guest Of Warner Bros. Discovery" at bounding box center [229, 433] width 95 height 30
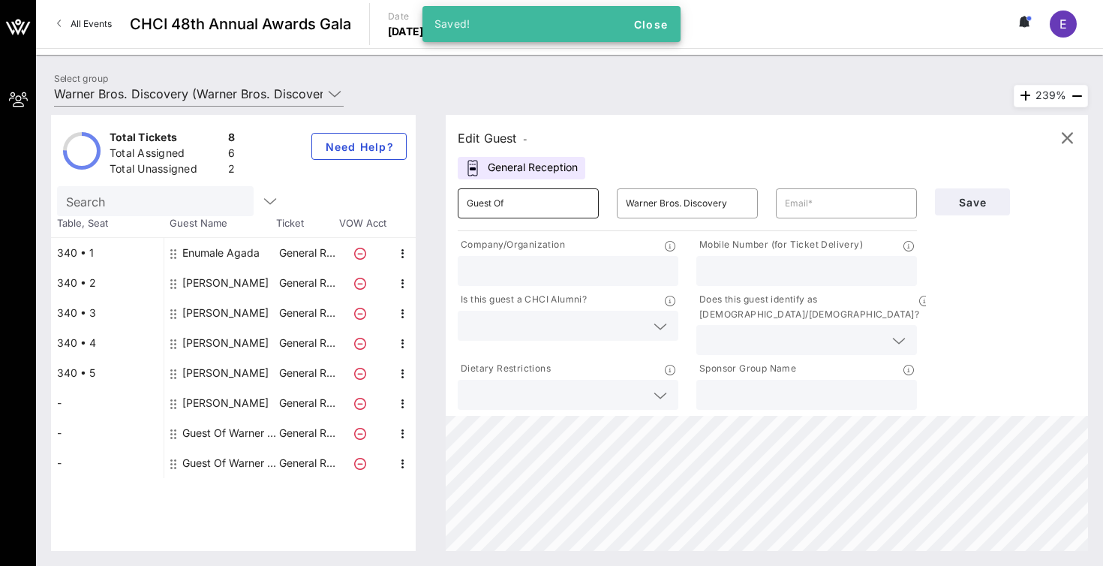
click at [522, 203] on input "Guest Of" at bounding box center [528, 203] width 123 height 24
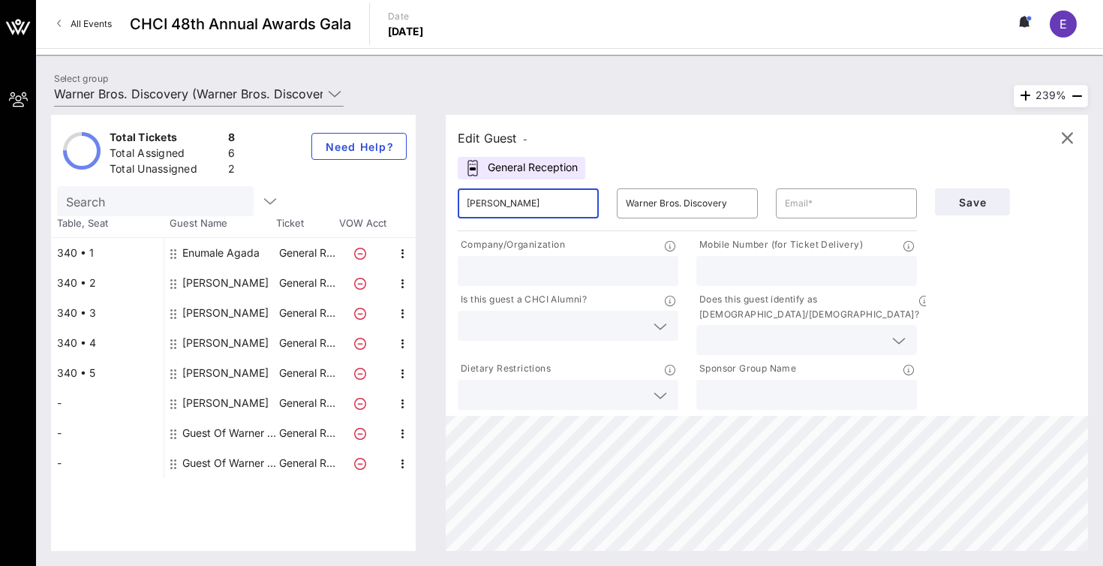
type input "[PERSON_NAME]"
click at [740, 385] on input "text" at bounding box center [806, 395] width 203 height 20
paste input "Warner Bros. Discovery"
type input "Warner Bros. Discovery"
click at [665, 204] on input "text" at bounding box center [687, 203] width 123 height 24
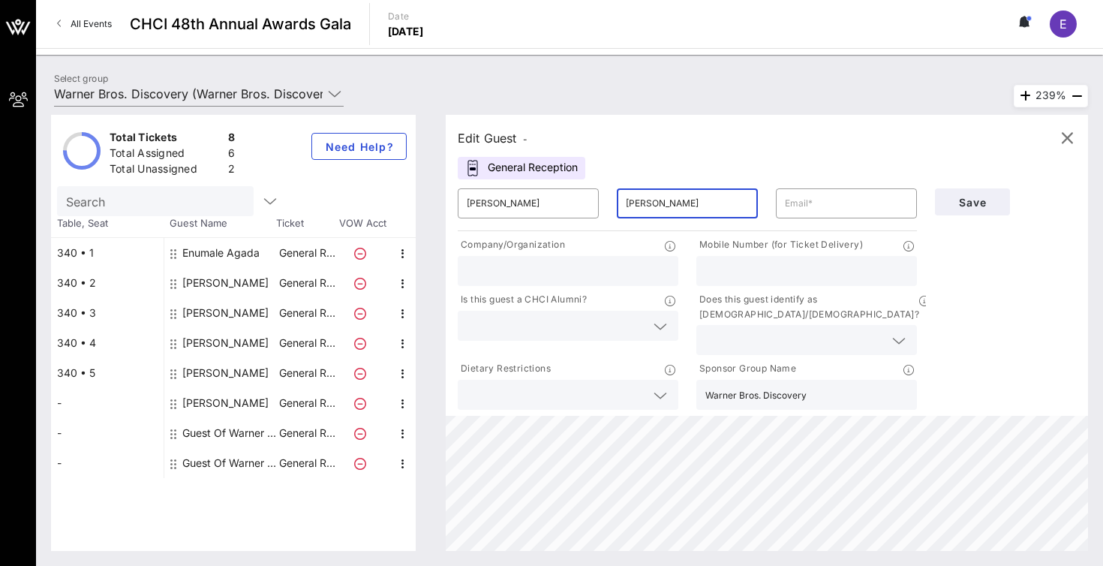
type input "[PERSON_NAME]"
click at [574, 267] on input "text" at bounding box center [568, 271] width 203 height 20
paste input "[EMAIL_ADDRESS][DOMAIN_NAME]"
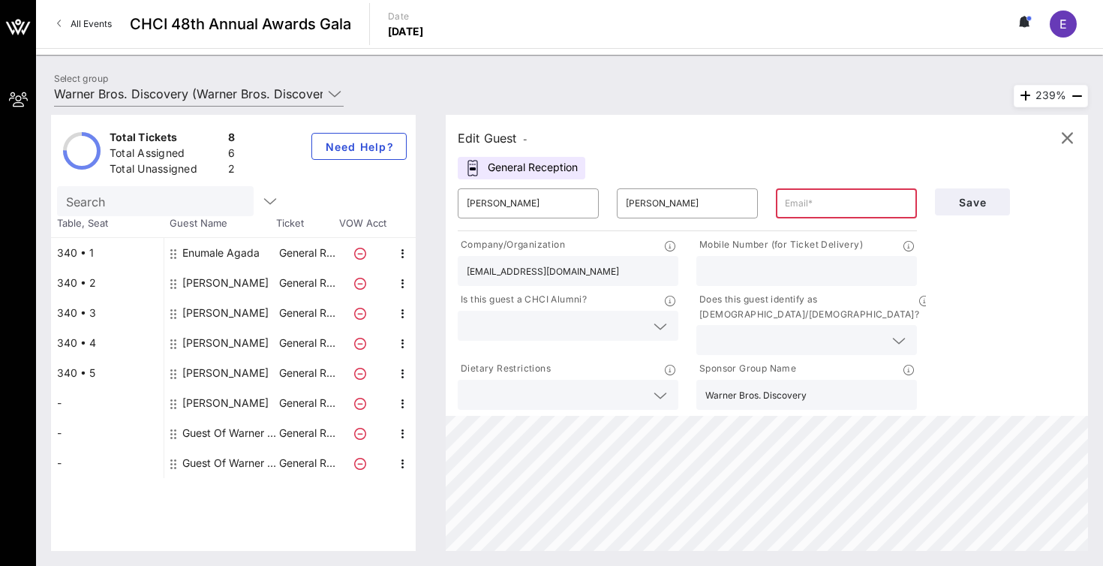
drag, startPoint x: 619, startPoint y: 272, endPoint x: 510, endPoint y: 273, distance: 108.8
click at [510, 273] on input "[EMAIL_ADDRESS][DOMAIN_NAME]" at bounding box center [568, 271] width 203 height 20
type input "UnidosUS"
click at [831, 206] on input "text" at bounding box center [846, 203] width 123 height 24
paste input "[EMAIL_ADDRESS][DOMAIN_NAME]"
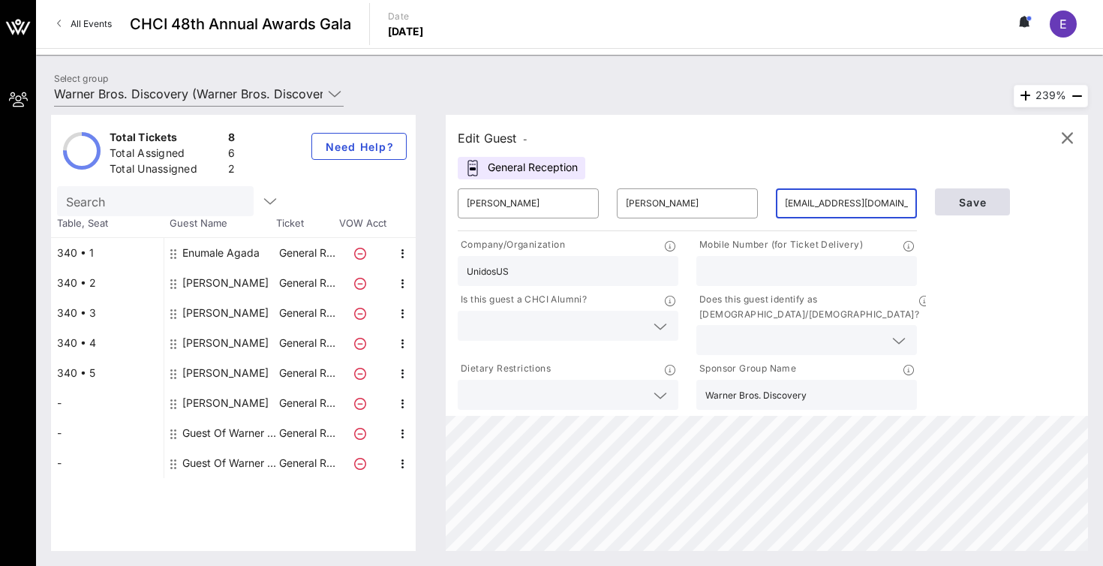
type input "[EMAIL_ADDRESS][DOMAIN_NAME]"
click at [993, 199] on span "Save" at bounding box center [972, 202] width 51 height 13
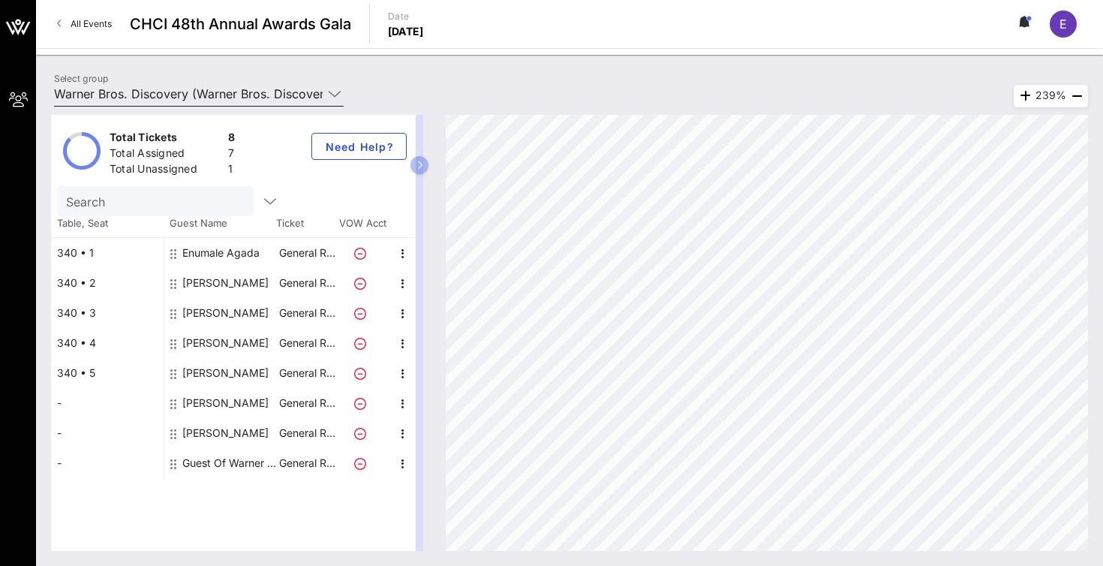
click at [224, 95] on input "Warner Bros. Discovery (Warner Bros. Discovery) [[PERSON_NAME], [PERSON_NAME][E…" at bounding box center [188, 94] width 269 height 24
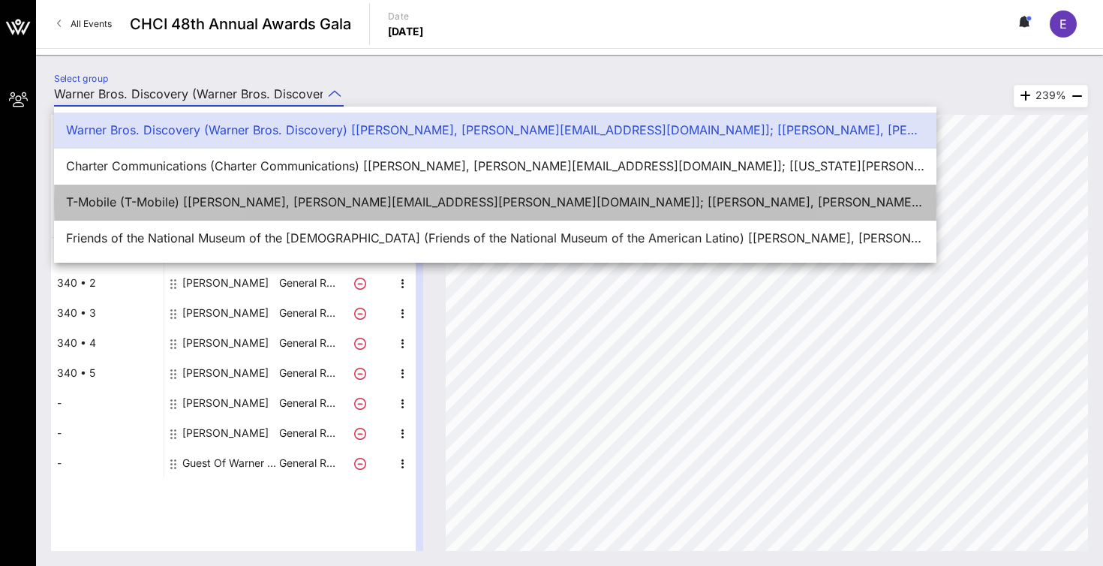
click at [174, 202] on div "T-Mobile (T-Mobile) [[PERSON_NAME], [PERSON_NAME][EMAIL_ADDRESS][PERSON_NAME][D…" at bounding box center [495, 202] width 858 height 14
type input "T-Mobile (T-Mobile) [[PERSON_NAME], [PERSON_NAME][EMAIL_ADDRESS][PERSON_NAME][D…"
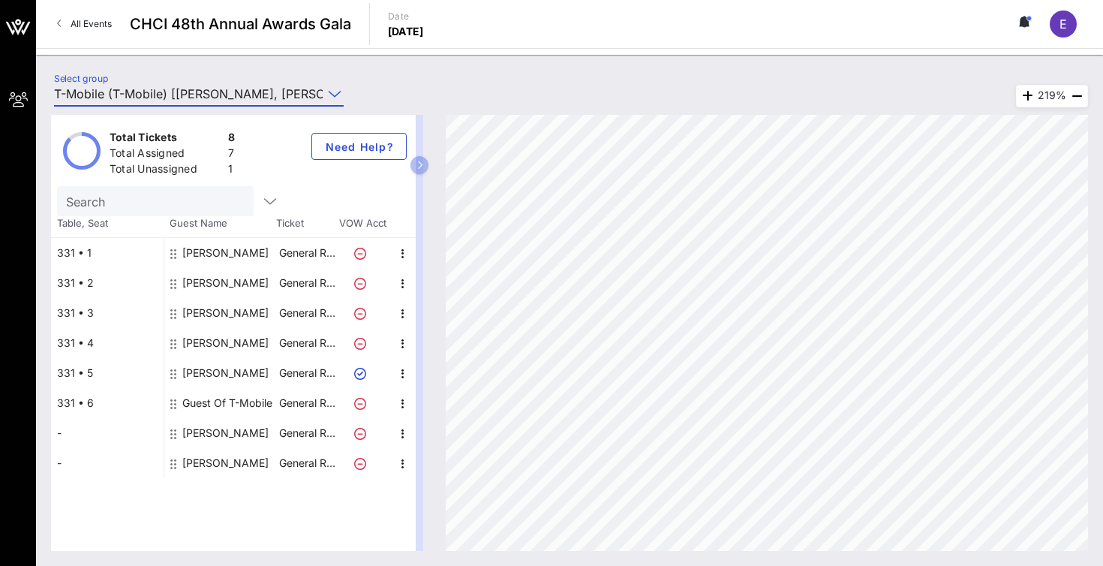
click at [205, 462] on div "[PERSON_NAME]" at bounding box center [225, 463] width 86 height 30
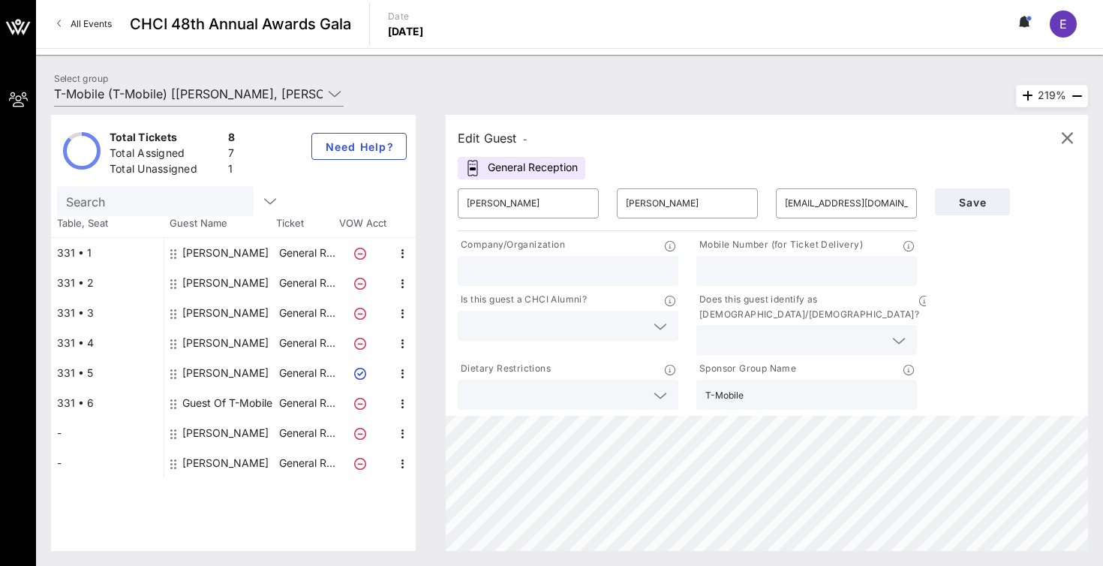
click at [729, 275] on input "text" at bounding box center [806, 271] width 203 height 20
type input "8605014800"
click at [960, 202] on span "Save" at bounding box center [972, 202] width 51 height 13
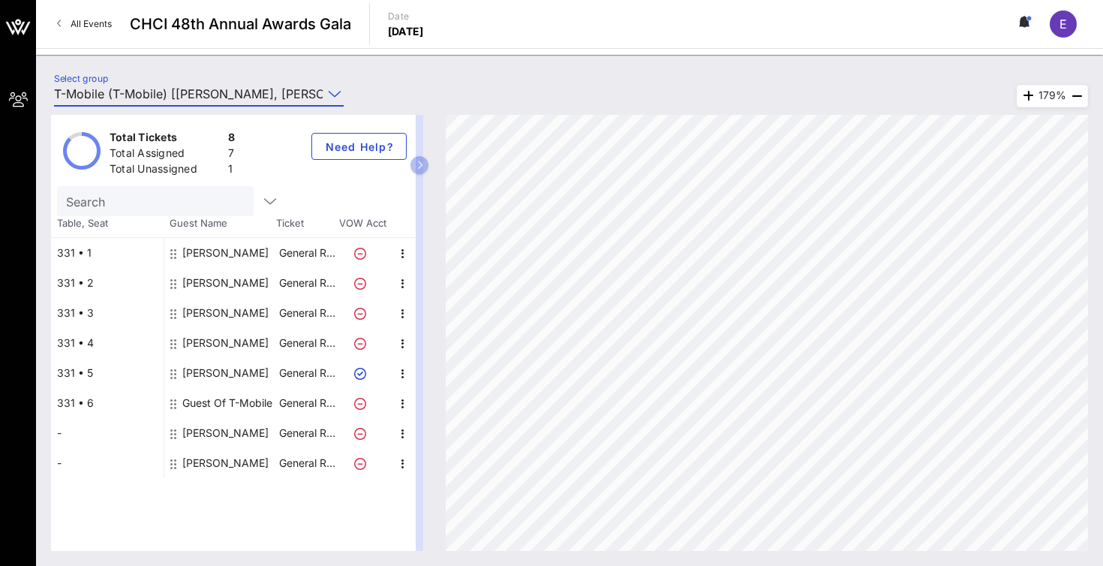
click at [284, 87] on input "T-Mobile (T-Mobile) [[PERSON_NAME], [PERSON_NAME][EMAIL_ADDRESS][PERSON_NAME][D…" at bounding box center [188, 94] width 269 height 24
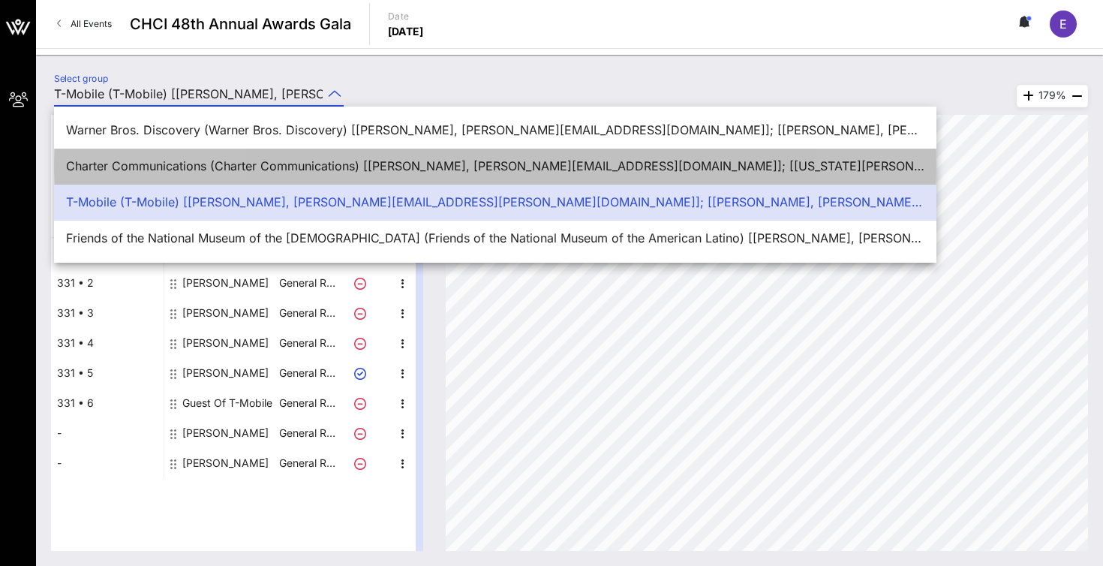
click at [260, 160] on div "Charter Communications (Charter Communications) [[PERSON_NAME], [PERSON_NAME][E…" at bounding box center [495, 166] width 858 height 14
type input "Charter Communications (Charter Communications) [[PERSON_NAME], [PERSON_NAME][E…"
